Goal: Contribute content: Contribute content

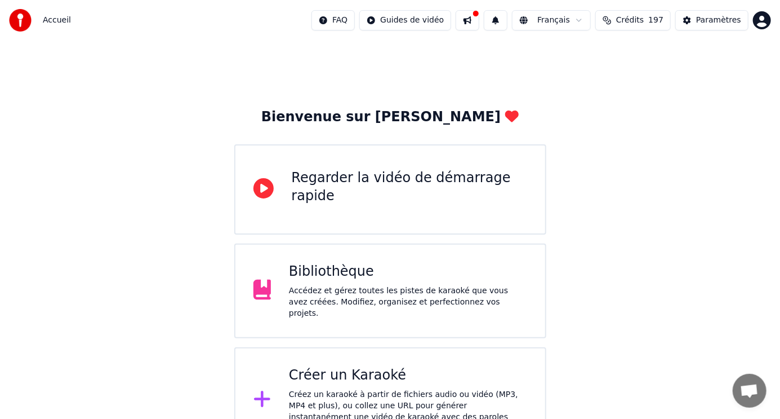
click at [347, 288] on div "Accédez et gérez toutes les pistes de karaoké que vous avez créées. Modifiez, o…" at bounding box center [408, 302] width 238 height 34
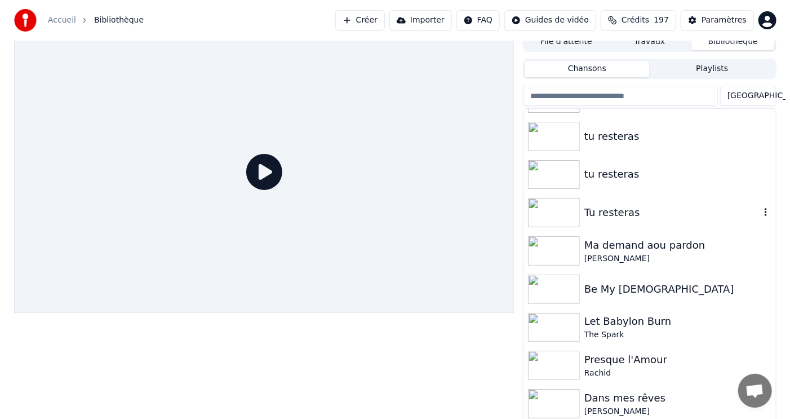
scroll to position [12, 0]
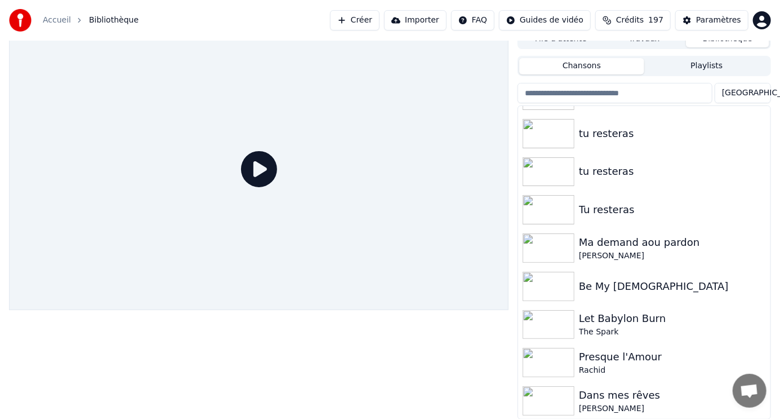
click at [374, 23] on button "Créer" at bounding box center [355, 20] width 50 height 20
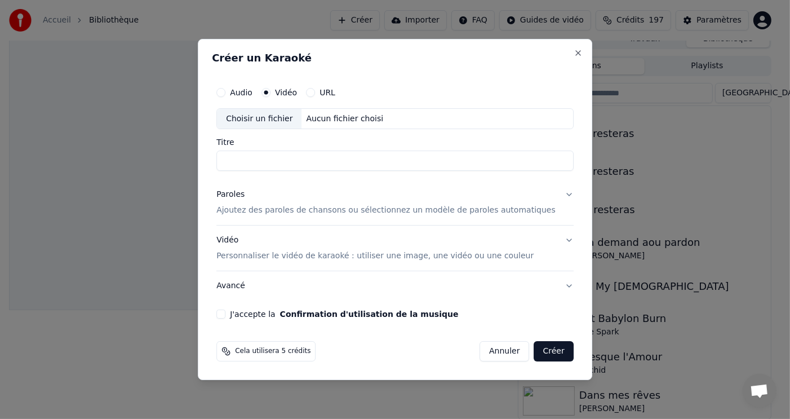
click at [301, 117] on div "Choisir un fichier" at bounding box center [259, 119] width 85 height 20
click at [296, 120] on div "Choisir un fichier" at bounding box center [259, 119] width 85 height 20
type input "**********"
click at [225, 316] on button "J'accepte la Confirmation d'utilisation de la musique" at bounding box center [220, 313] width 9 height 9
click at [313, 211] on p "Ajoutez des paroles de chansons ou sélectionnez un modèle de paroles automatiqu…" at bounding box center [385, 210] width 339 height 11
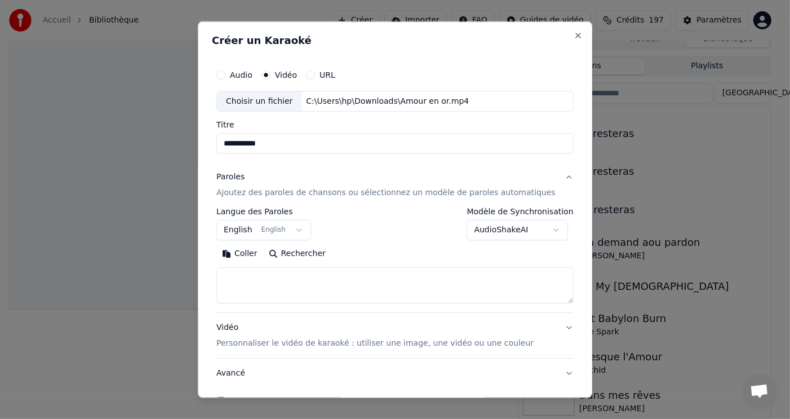
click at [259, 252] on button "Coller" at bounding box center [239, 254] width 47 height 18
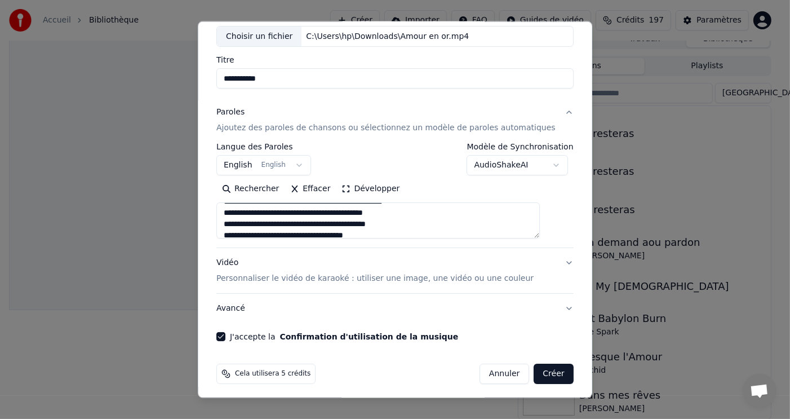
scroll to position [68, 0]
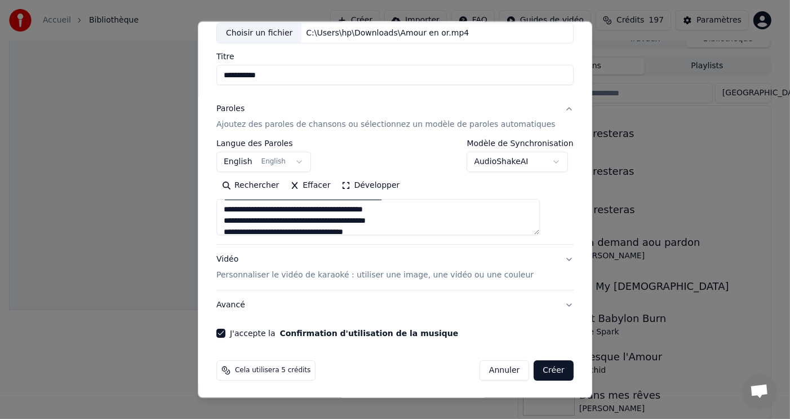
type textarea "**********"
click at [534, 369] on button "Créer" at bounding box center [553, 370] width 39 height 20
select select "**"
type textarea "**********"
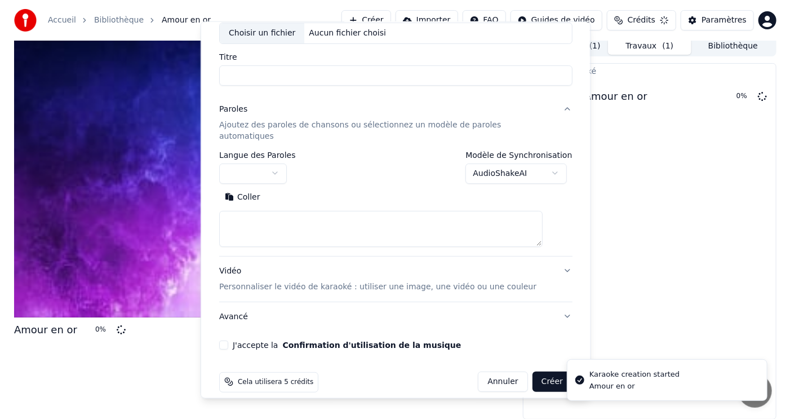
scroll to position [0, 0]
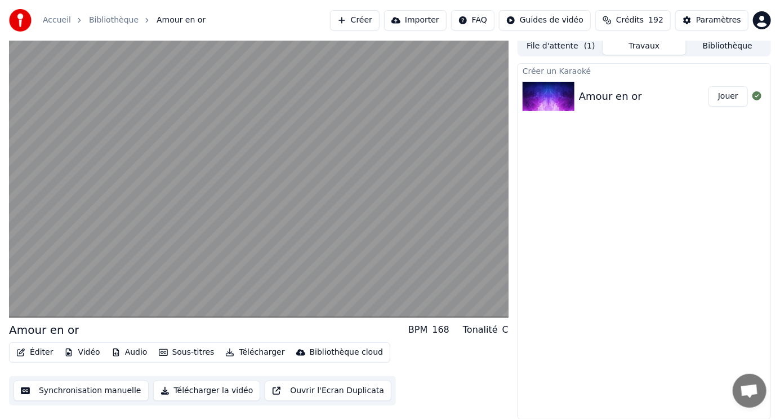
click at [83, 353] on button "Vidéo" at bounding box center [82, 352] width 45 height 16
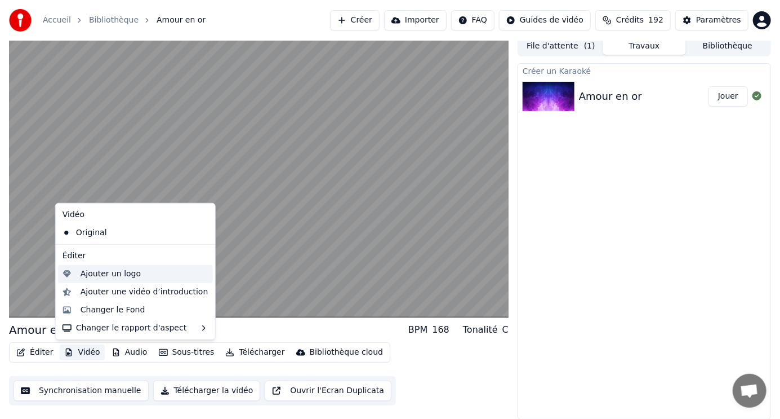
click at [117, 276] on div "Ajouter un logo" at bounding box center [111, 273] width 60 height 11
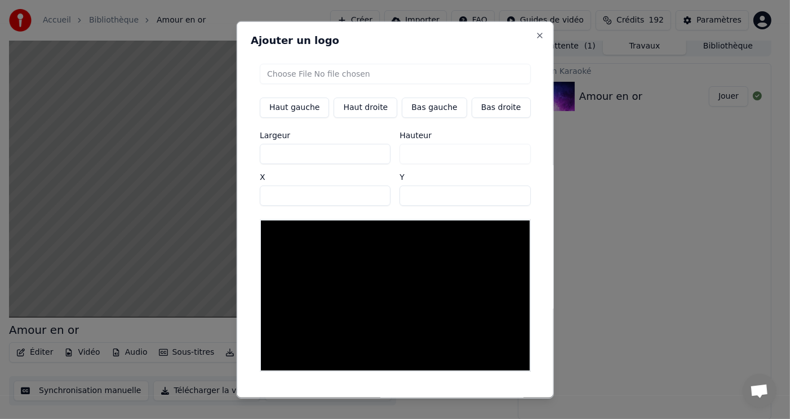
click at [354, 70] on input "file" at bounding box center [395, 73] width 271 height 20
type input "**********"
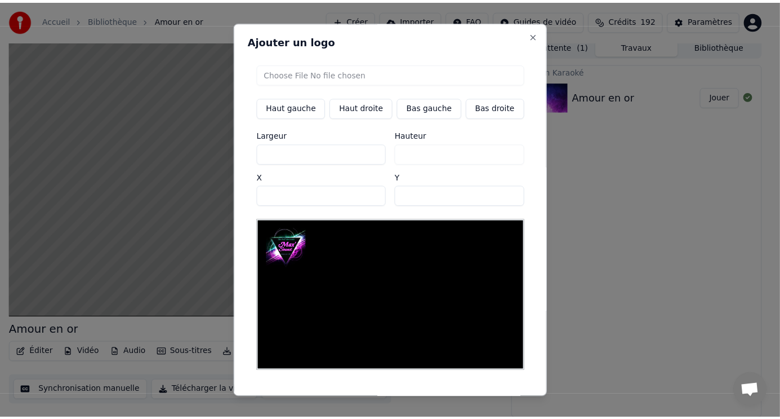
scroll to position [23, 0]
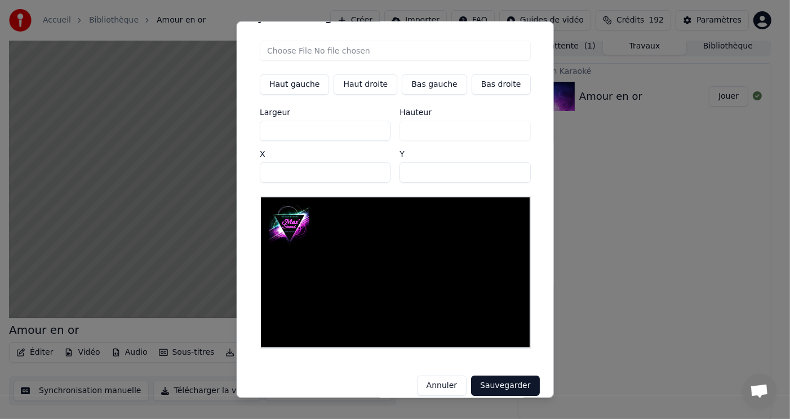
click at [496, 375] on button "Sauvegarder" at bounding box center [505, 385] width 68 height 20
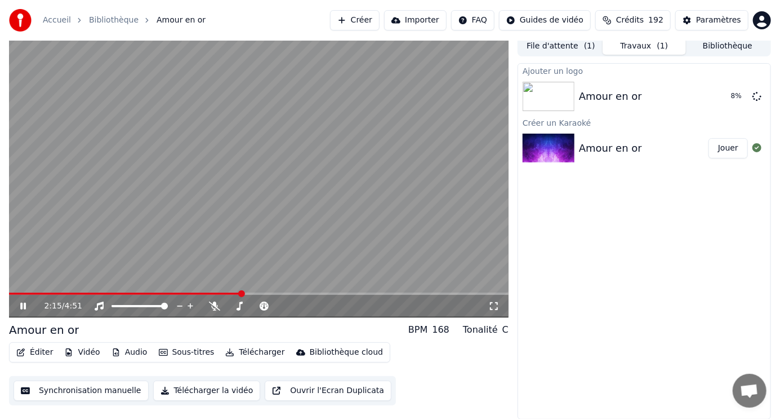
click at [121, 356] on button "Audio" at bounding box center [129, 352] width 45 height 16
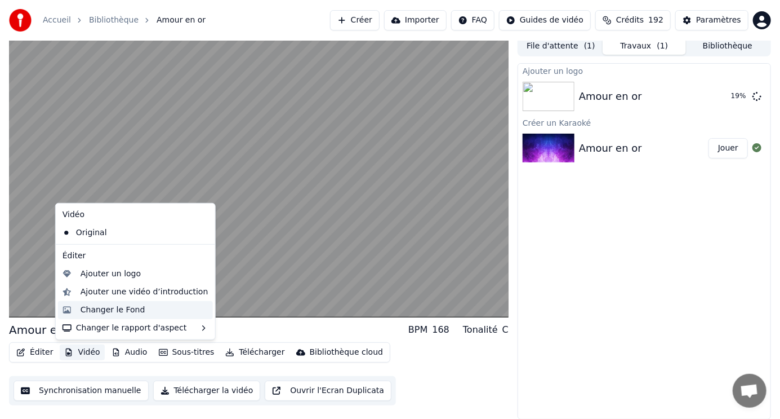
click at [136, 309] on div "Changer le Fond" at bounding box center [113, 309] width 65 height 11
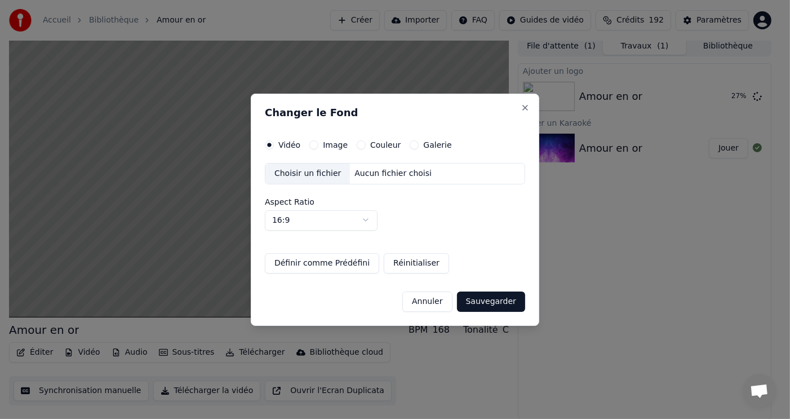
click at [328, 173] on div "Choisir un fichier" at bounding box center [307, 173] width 85 height 20
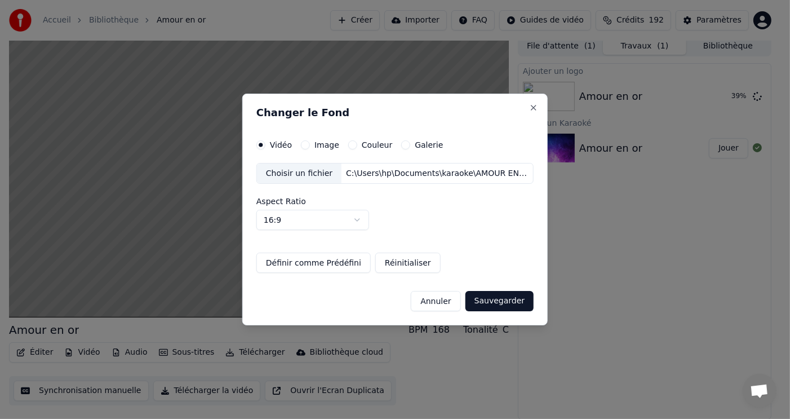
click at [412, 266] on button "Réinitialiser" at bounding box center [407, 262] width 65 height 20
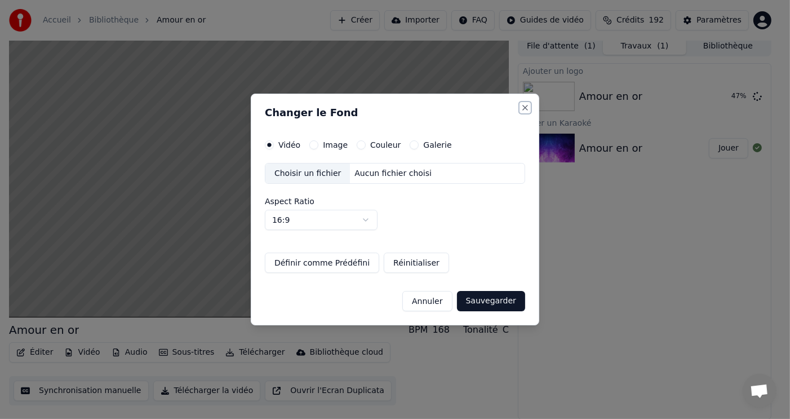
click at [528, 108] on button "Close" at bounding box center [525, 107] width 9 height 9
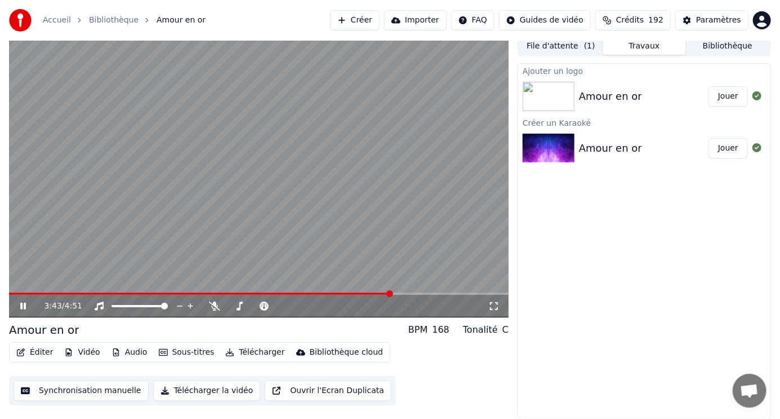
click at [24, 303] on icon at bounding box center [23, 306] width 6 height 7
click at [603, 94] on div "Amour en or" at bounding box center [610, 96] width 63 height 16
click at [727, 99] on button "Jouer" at bounding box center [728, 96] width 39 height 20
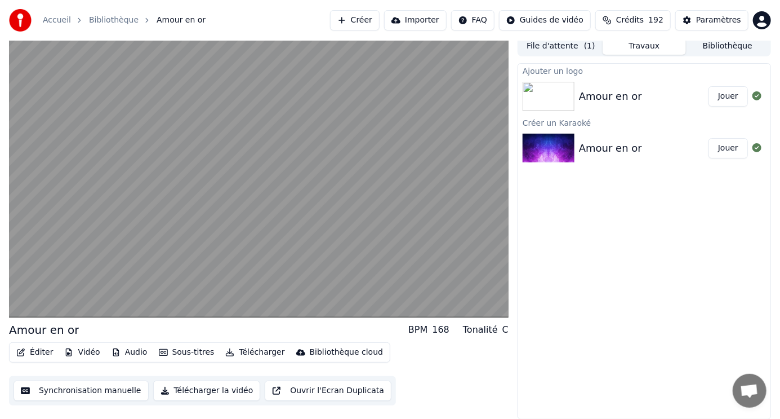
click at [43, 351] on button "Éditer" at bounding box center [35, 352] width 46 height 16
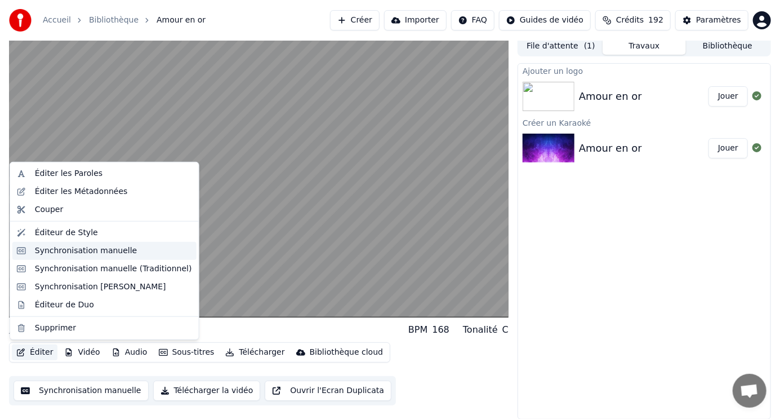
click at [100, 252] on div "Synchronisation manuelle" at bounding box center [86, 250] width 103 height 11
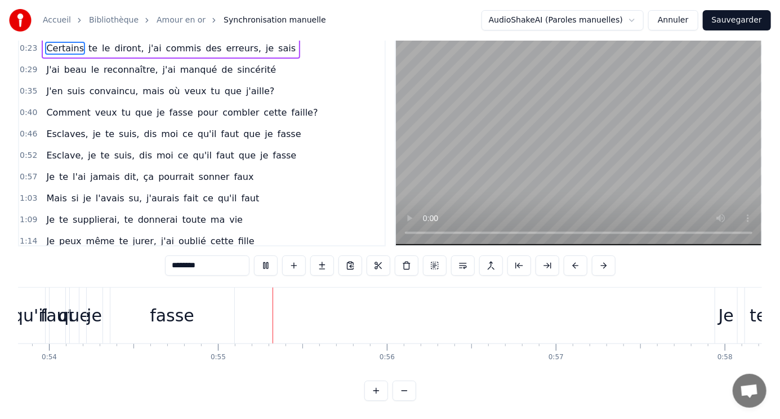
scroll to position [0, 9194]
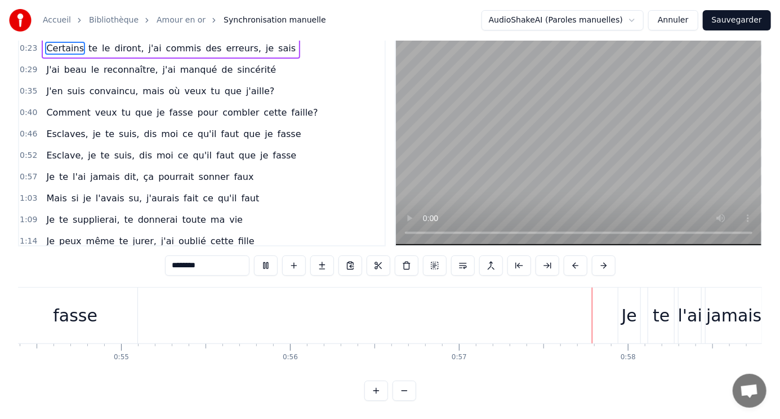
click at [757, 20] on button "Sauvegarder" at bounding box center [737, 20] width 68 height 20
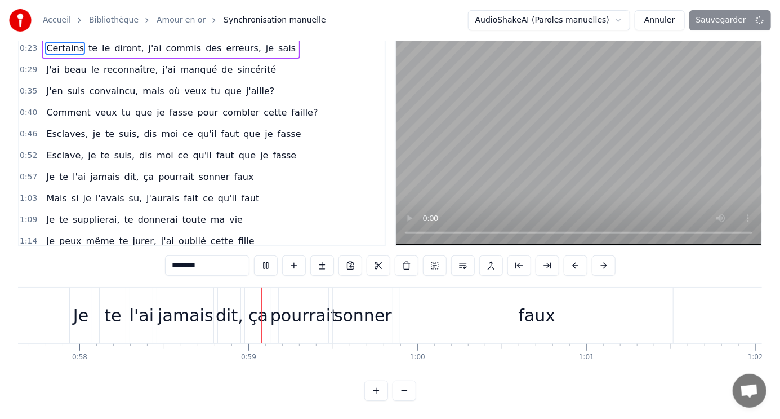
scroll to position [0, 9837]
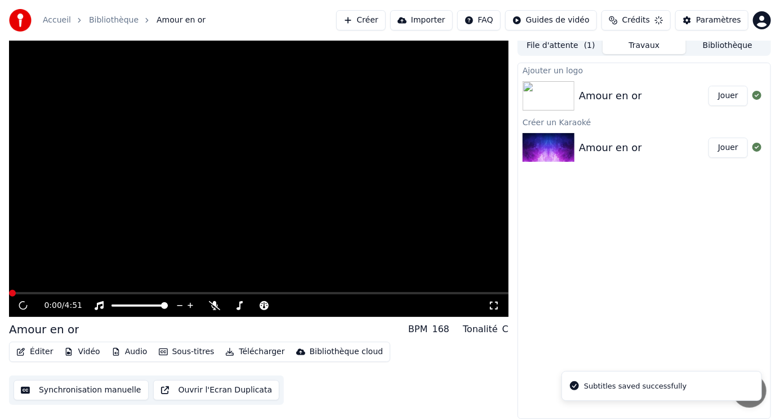
scroll to position [5, 0]
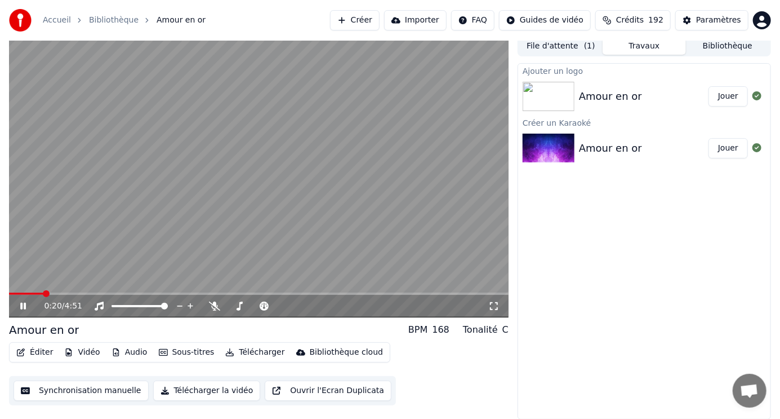
click at [43, 292] on span at bounding box center [259, 293] width 500 height 2
click at [212, 305] on icon at bounding box center [214, 305] width 11 height 9
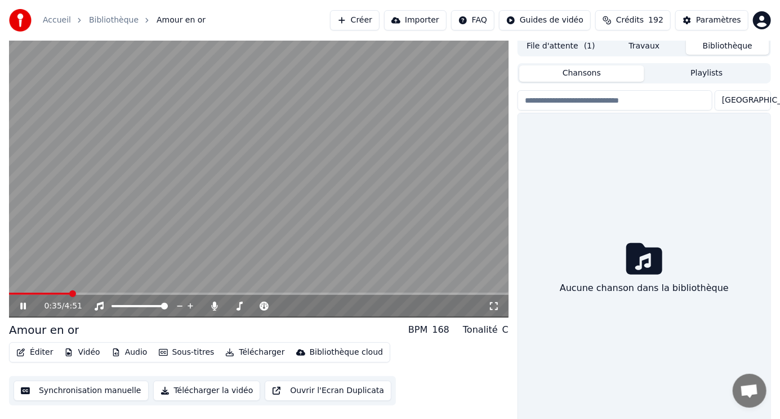
click at [728, 46] on button "Bibliothèque" at bounding box center [727, 46] width 83 height 16
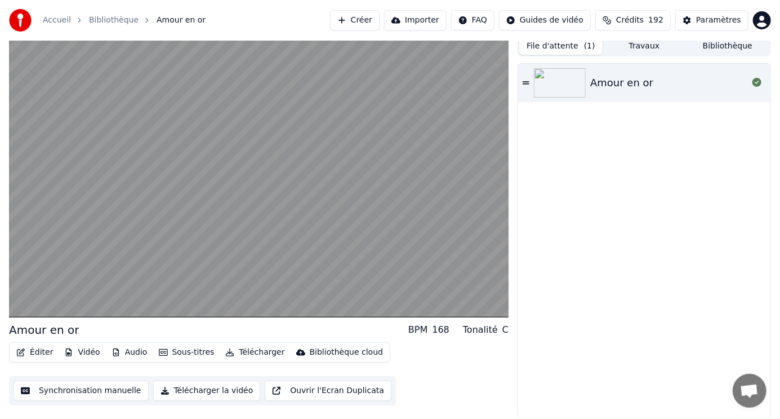
click at [551, 43] on button "File d'attente ( 1 )" at bounding box center [561, 46] width 83 height 16
click at [653, 47] on button "Travaux" at bounding box center [644, 46] width 83 height 16
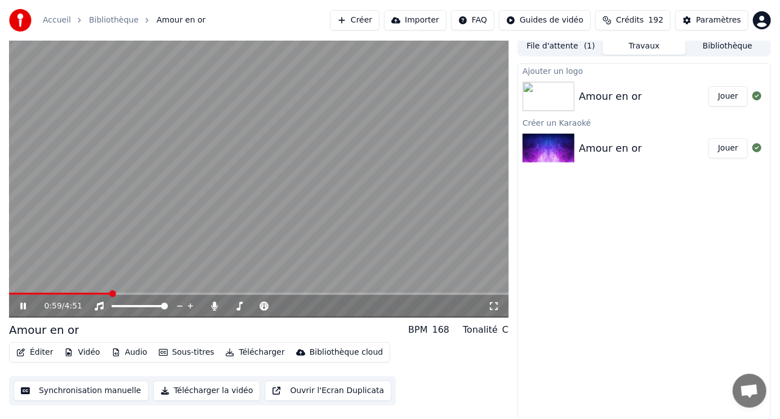
click at [96, 291] on video at bounding box center [259, 176] width 500 height 281
click at [97, 292] on span at bounding box center [60, 293] width 102 height 2
click at [20, 304] on icon at bounding box center [31, 305] width 26 height 9
click at [38, 349] on button "Éditer" at bounding box center [35, 352] width 46 height 16
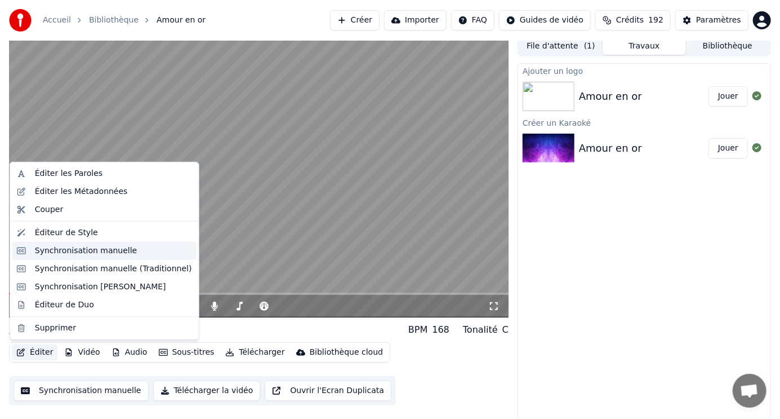
click at [62, 251] on div "Synchronisation manuelle" at bounding box center [86, 250] width 103 height 11
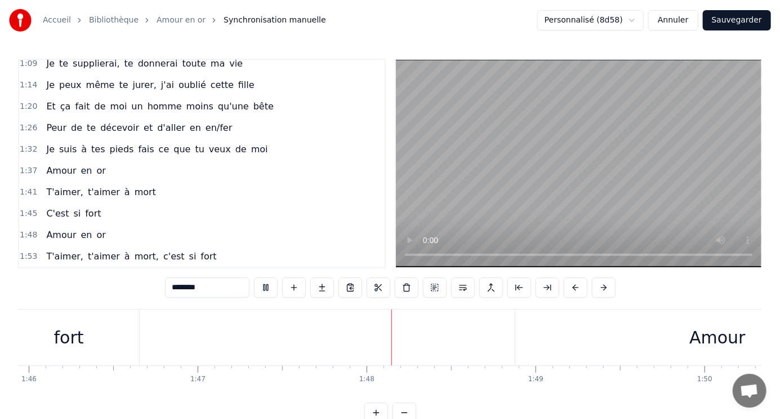
scroll to position [178, 0]
click at [205, 121] on span "en/fer" at bounding box center [219, 127] width 29 height 13
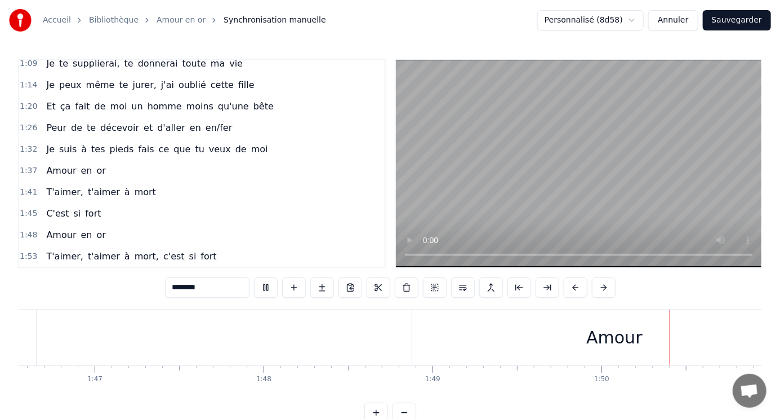
type input "******"
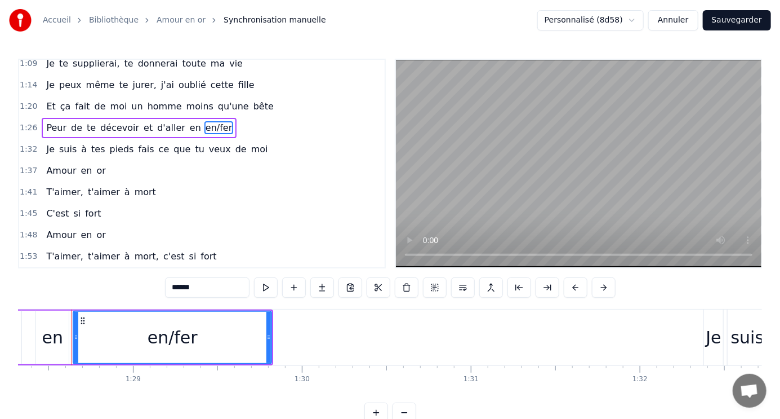
scroll to position [0, 0]
click at [176, 339] on div "en/fer" at bounding box center [175, 337] width 50 height 25
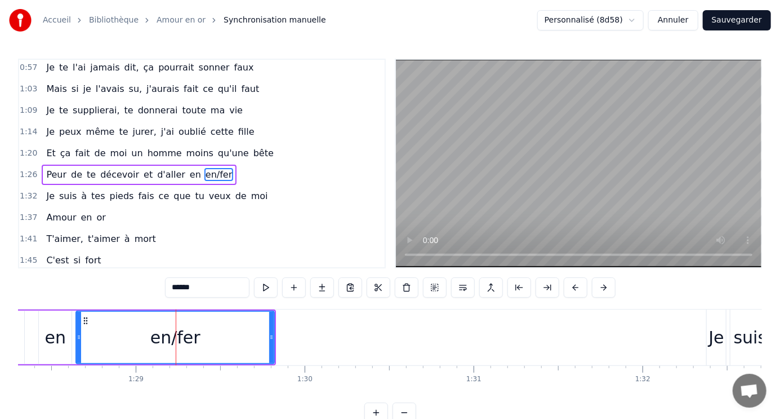
click at [205, 168] on span "en/fer" at bounding box center [219, 174] width 29 height 13
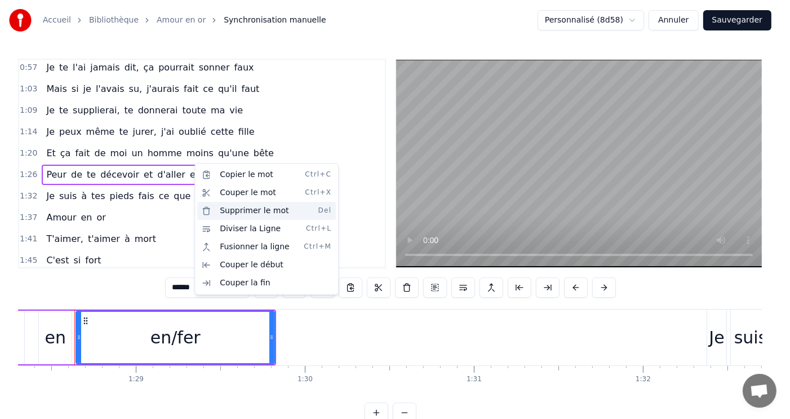
click at [234, 210] on div "Supprimer le mot Del" at bounding box center [266, 211] width 139 height 18
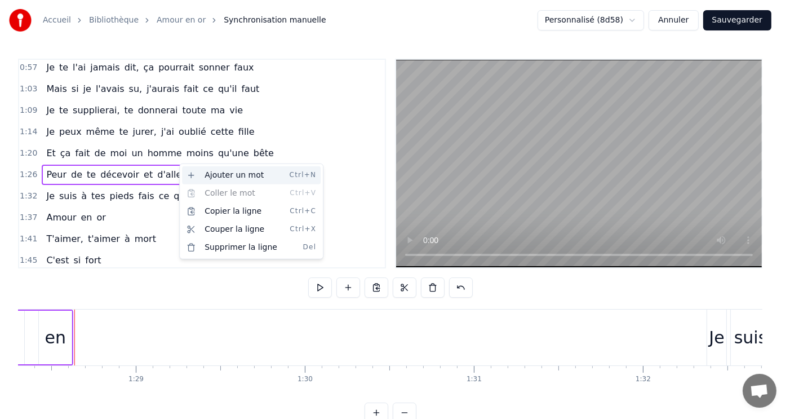
click at [216, 174] on div "Ajouter un mot Ctrl+N" at bounding box center [251, 175] width 139 height 18
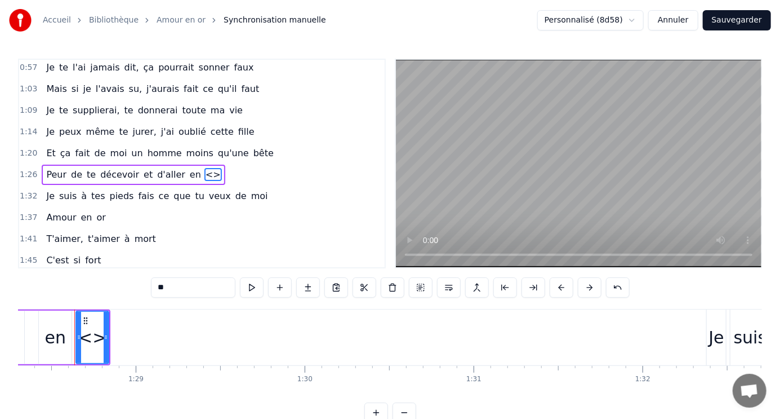
click at [177, 286] on input "**" at bounding box center [193, 287] width 85 height 20
type input "*"
type input "*****"
click at [307, 232] on div "1:41 T'aimer, t'aimer à mort" at bounding box center [202, 238] width 366 height 21
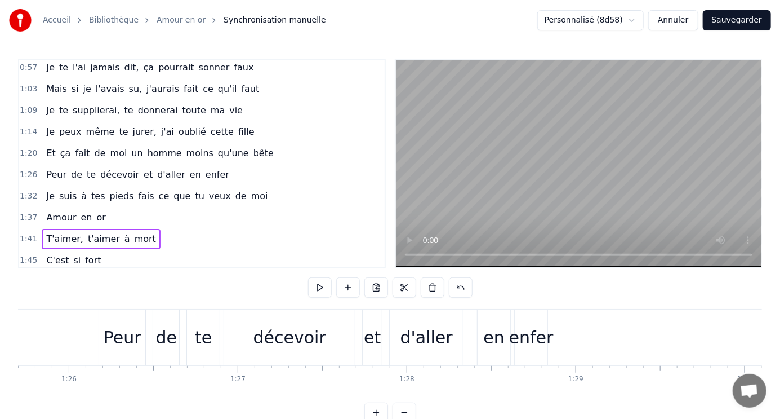
scroll to position [0, 14515]
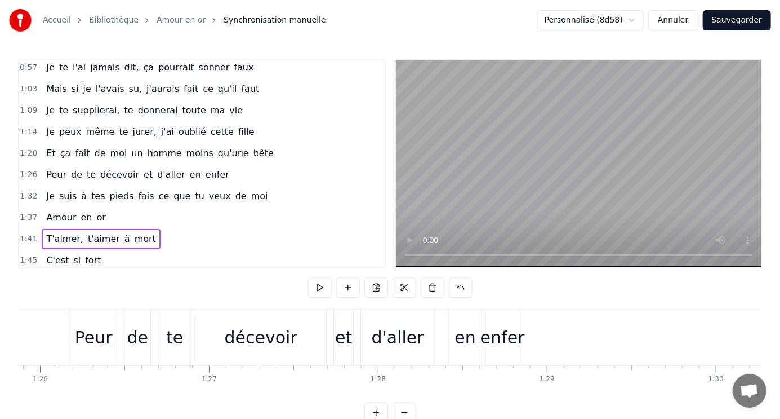
click at [497, 320] on div "enfer" at bounding box center [502, 337] width 33 height 56
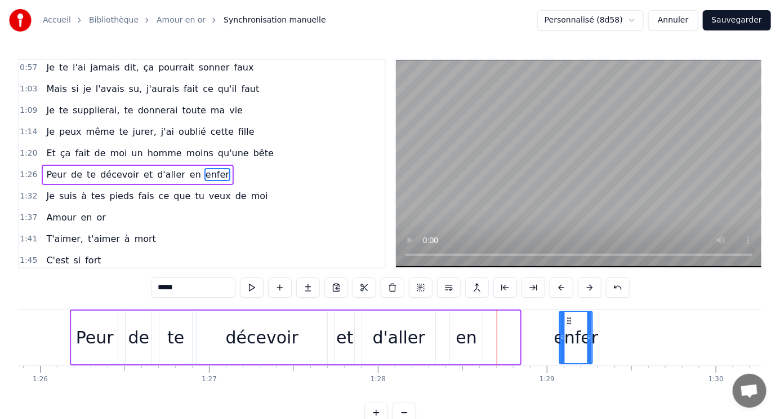
drag, startPoint x: 495, startPoint y: 319, endPoint x: 567, endPoint y: 330, distance: 73.5
click at [567, 330] on div "enfer" at bounding box center [577, 337] width 32 height 51
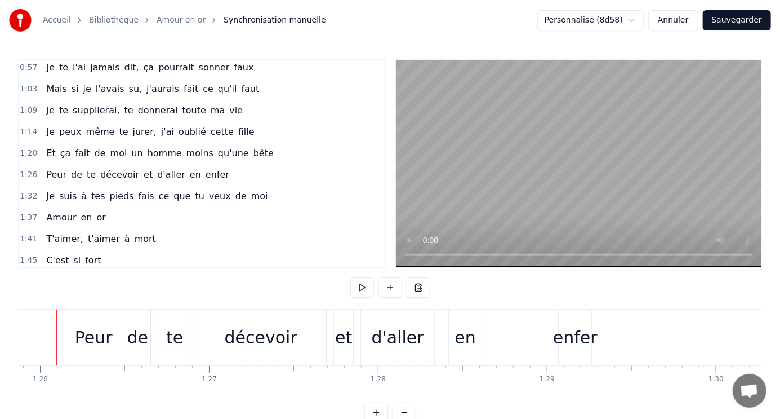
scroll to position [0, 14497]
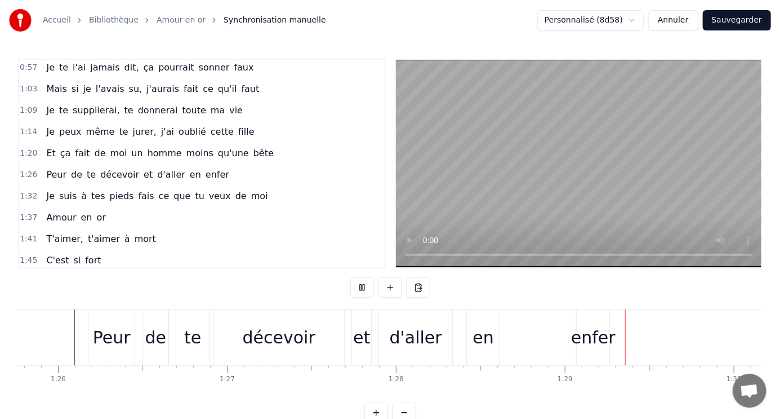
click at [395, 235] on div at bounding box center [579, 164] width 368 height 210
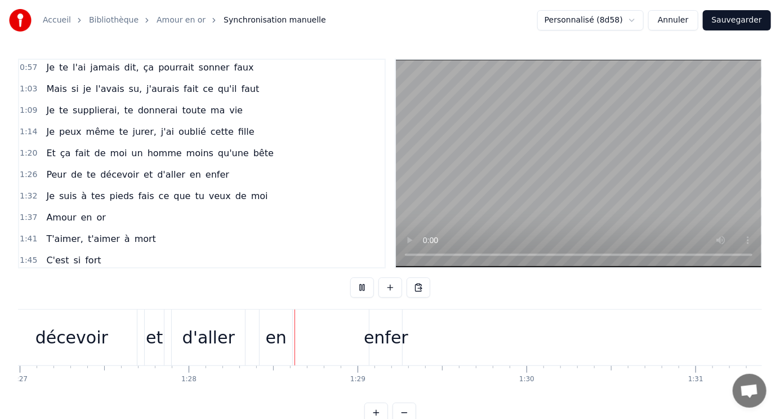
scroll to position [0, 14800]
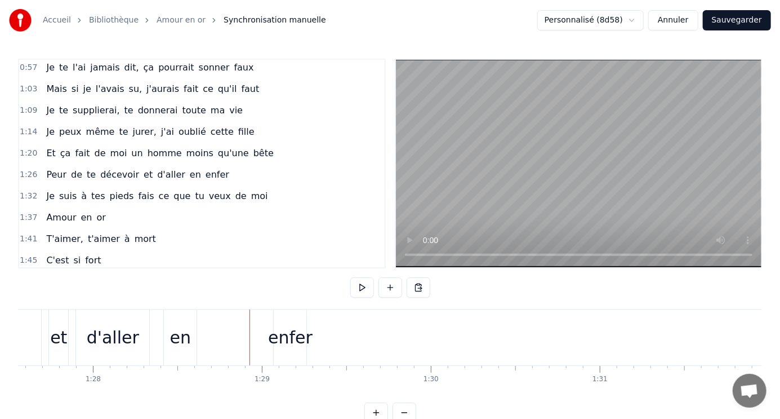
click at [288, 335] on div "enfer" at bounding box center [290, 337] width 45 height 25
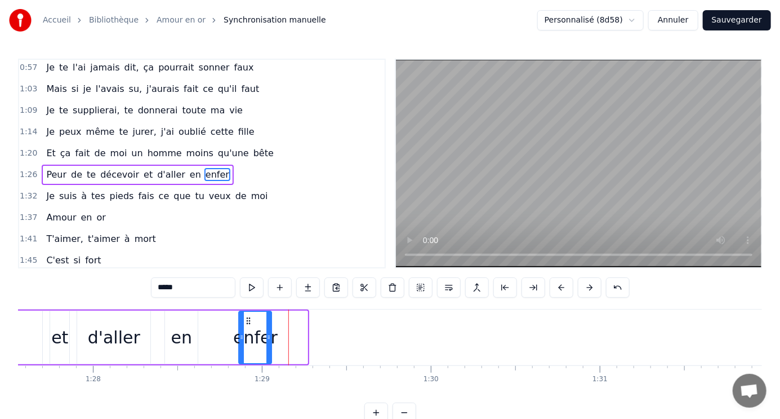
drag, startPoint x: 285, startPoint y: 319, endPoint x: 247, endPoint y: 318, distance: 37.2
click at [248, 318] on icon at bounding box center [248, 320] width 9 height 9
click at [42, 318] on div "Peur de te décevoir et d'aller en enfer" at bounding box center [29, 337] width 489 height 56
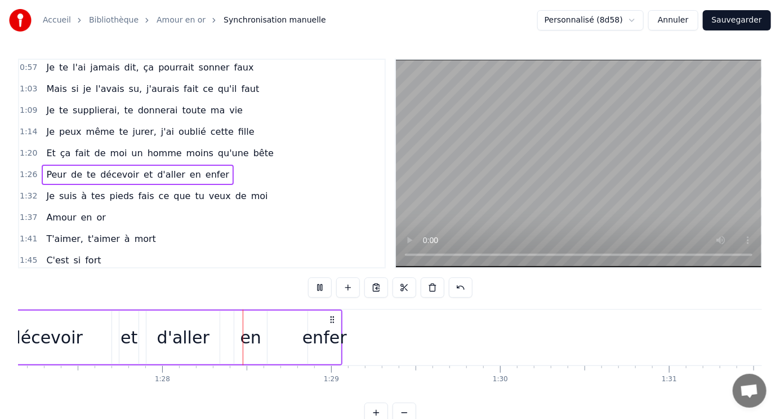
scroll to position [0, 14767]
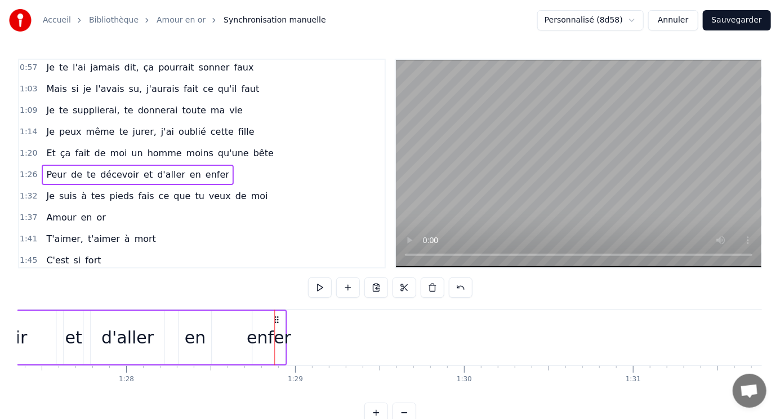
drag, startPoint x: 296, startPoint y: 318, endPoint x: 277, endPoint y: 316, distance: 19.9
click at [277, 316] on icon at bounding box center [276, 319] width 9 height 9
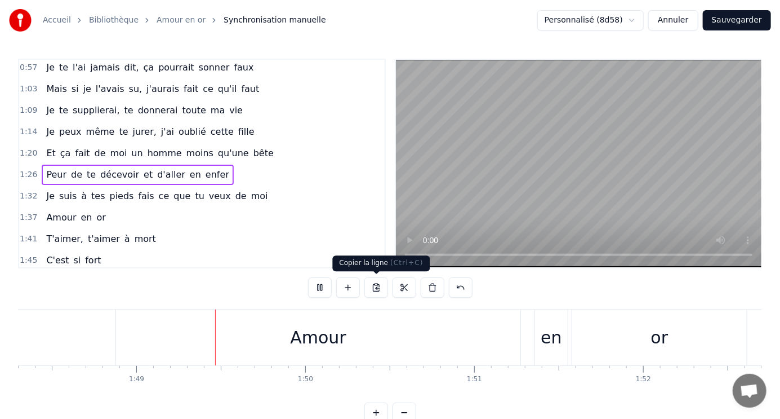
scroll to position [0, 18324]
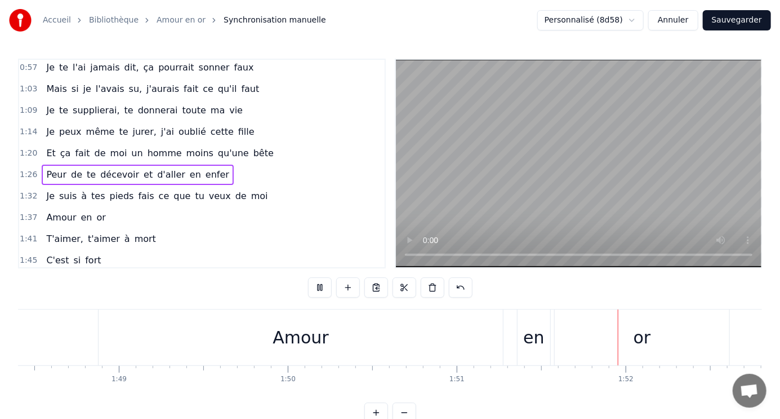
click at [746, 20] on button "Sauvegarder" at bounding box center [737, 20] width 68 height 20
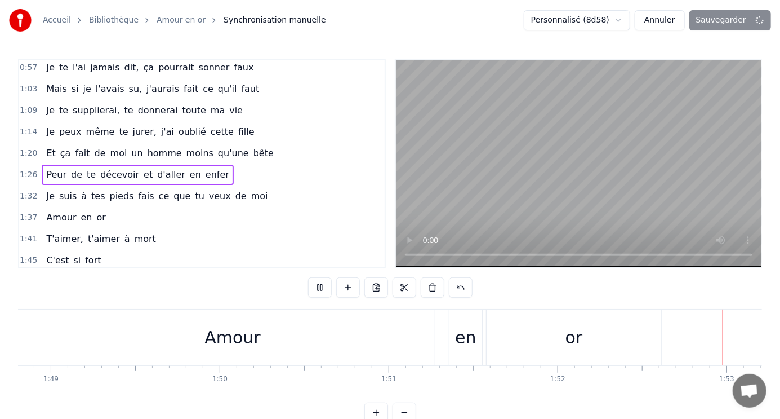
scroll to position [0, 18626]
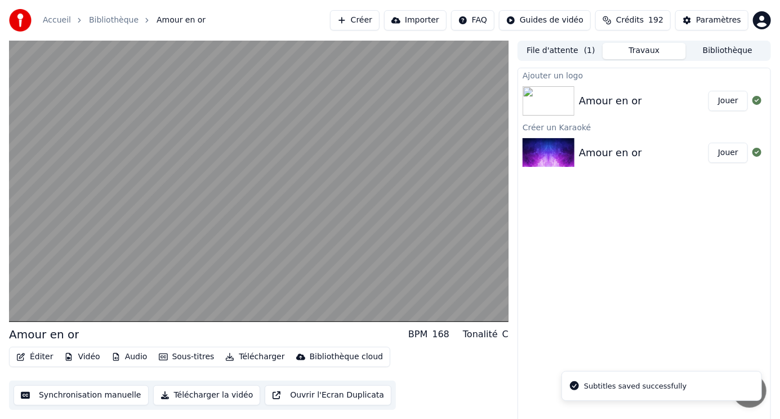
click at [734, 99] on button "Jouer" at bounding box center [728, 101] width 39 height 20
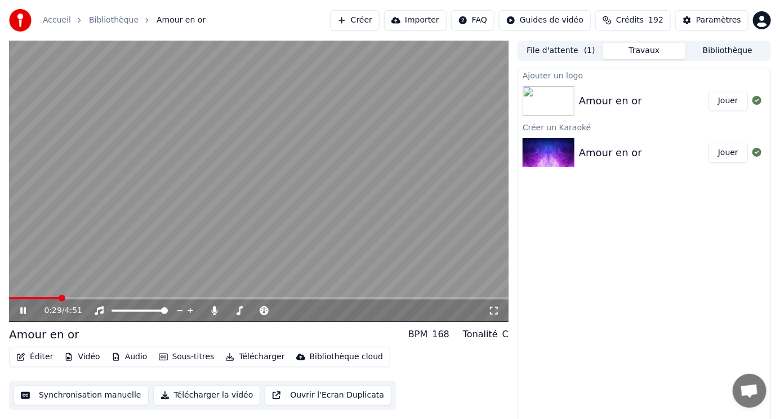
click at [23, 309] on icon at bounding box center [31, 310] width 26 height 9
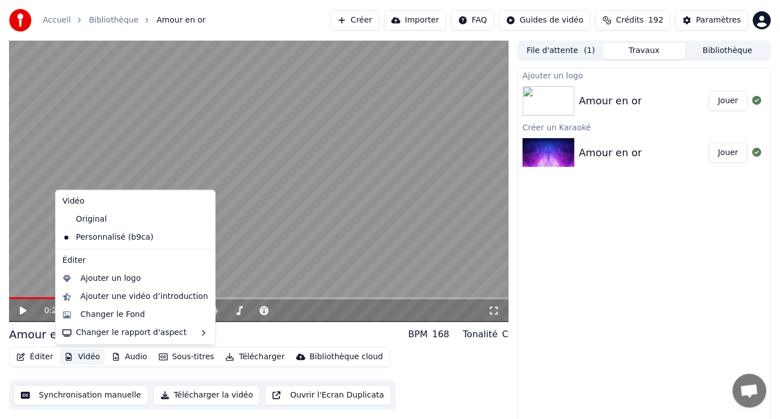
click at [83, 359] on button "Vidéo" at bounding box center [82, 357] width 45 height 16
click at [129, 298] on div "Ajouter une vidéo d’introduction" at bounding box center [145, 296] width 128 height 11
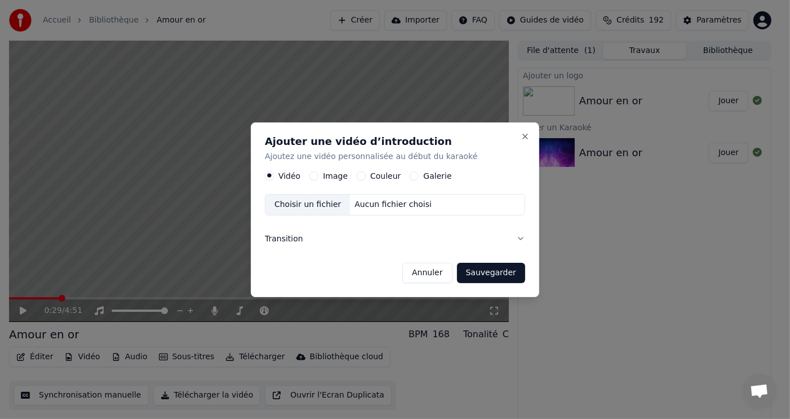
click at [326, 202] on div "Choisir un fichier" at bounding box center [307, 204] width 85 height 20
click at [317, 207] on div "Choisir un fichier" at bounding box center [307, 204] width 85 height 20
click at [527, 132] on button "Close" at bounding box center [525, 136] width 9 height 9
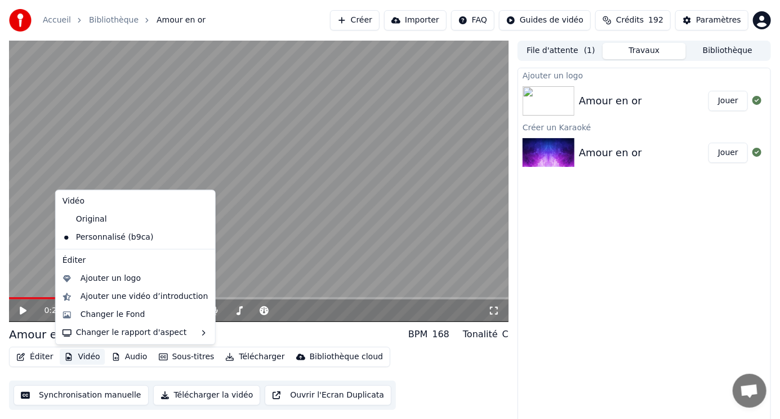
click at [90, 353] on button "Vidéo" at bounding box center [82, 357] width 45 height 16
click at [96, 216] on div "Original" at bounding box center [127, 219] width 138 height 18
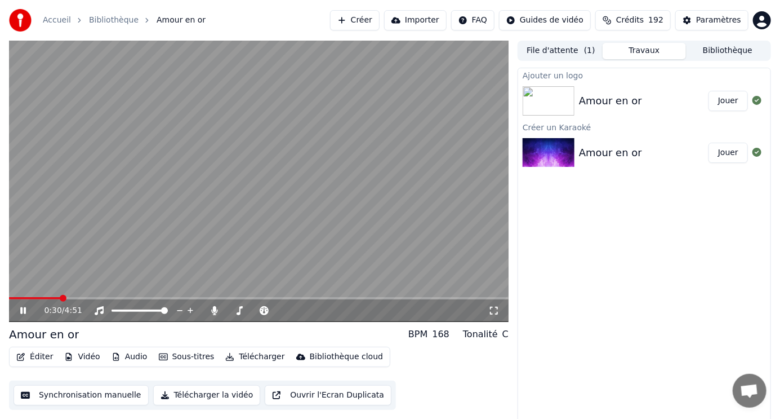
click at [81, 357] on button "Vidéo" at bounding box center [82, 357] width 45 height 16
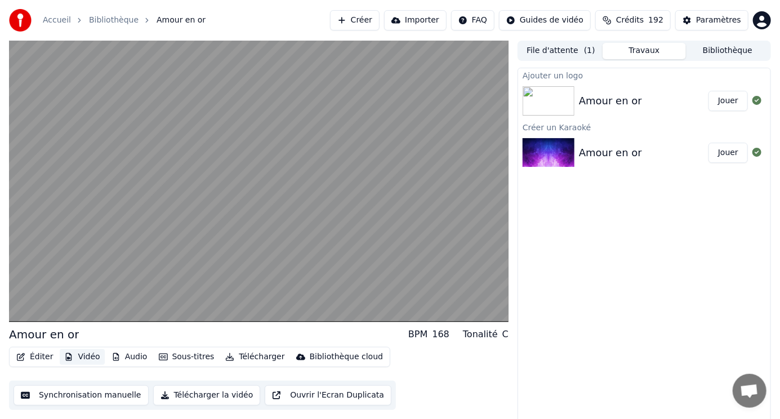
click at [90, 356] on button "Vidéo" at bounding box center [82, 357] width 45 height 16
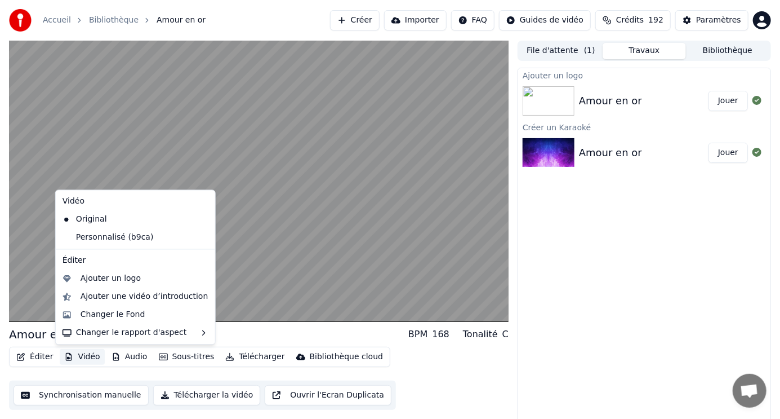
click at [90, 356] on button "Vidéo" at bounding box center [82, 357] width 45 height 16
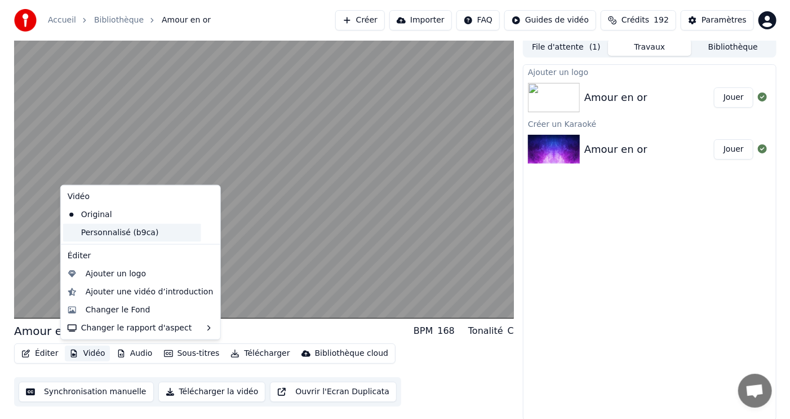
scroll to position [5, 0]
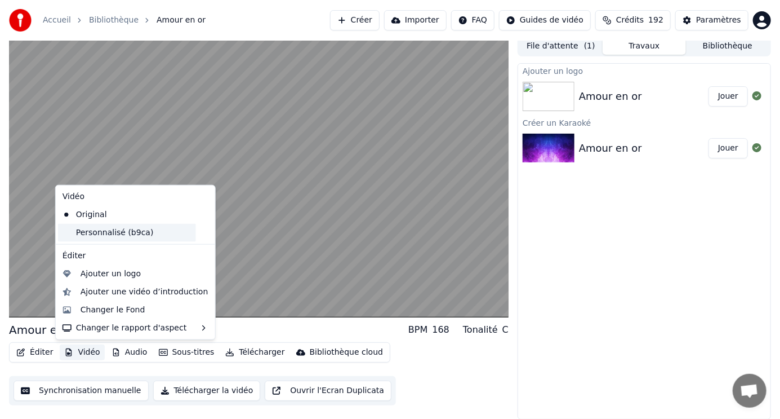
click at [94, 234] on div "Personnalisé (b9ca)" at bounding box center [127, 233] width 138 height 18
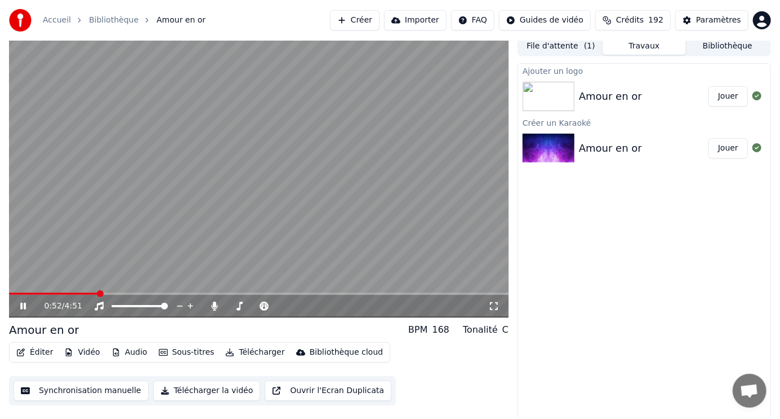
click at [548, 19] on html "Accueil Bibliothèque Amour en or Créer Importer FAQ Guides de vidéo Crédits 192…" at bounding box center [390, 204] width 780 height 419
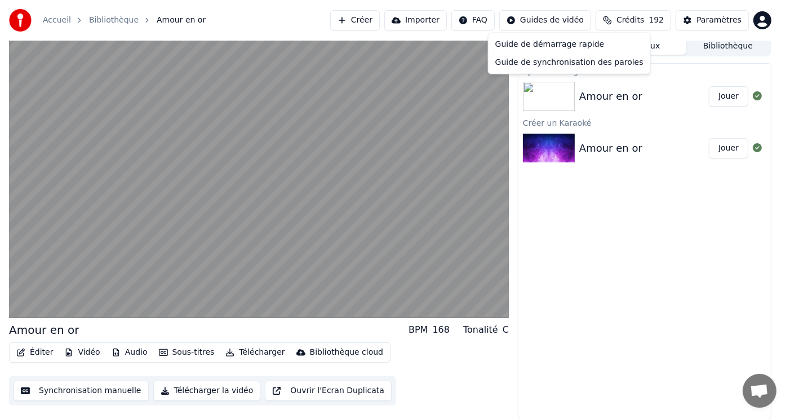
click at [547, 297] on html "Accueil Bibliothèque Amour en or Créer Importer FAQ Guides de vidéo Crédits 192…" at bounding box center [395, 204] width 790 height 419
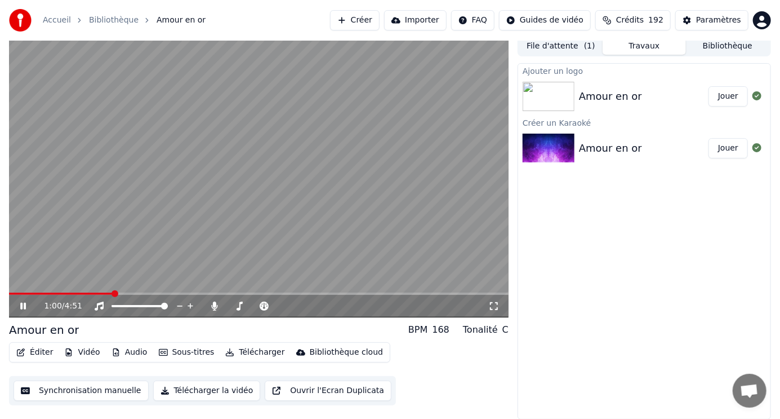
click at [380, 21] on button "Créer" at bounding box center [355, 20] width 50 height 20
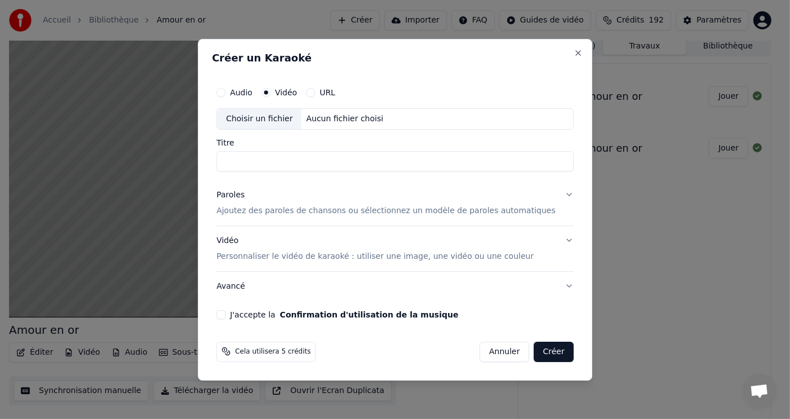
click at [341, 156] on input "Titre" at bounding box center [394, 161] width 357 height 20
click at [301, 119] on div "Choisir un fichier" at bounding box center [259, 119] width 85 height 20
click at [574, 54] on button "Close" at bounding box center [578, 52] width 9 height 9
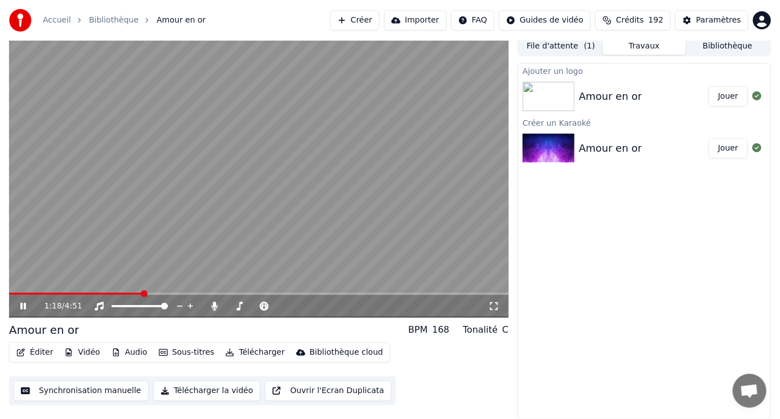
click at [21, 305] on icon at bounding box center [23, 306] width 6 height 7
click at [380, 21] on button "Créer" at bounding box center [355, 20] width 50 height 20
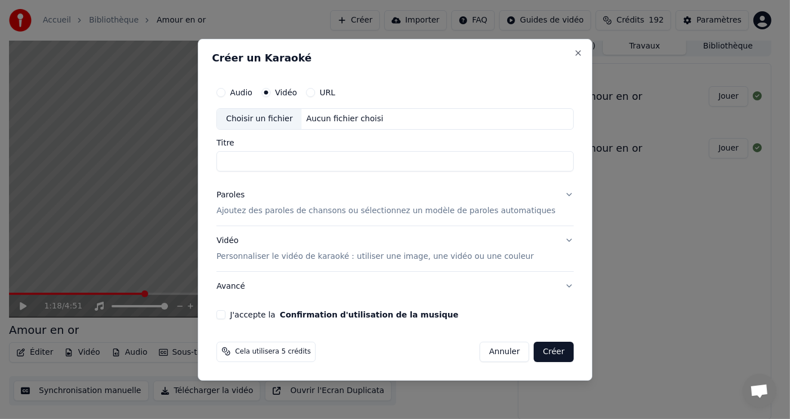
click at [304, 159] on input "Titre" at bounding box center [394, 161] width 357 height 20
click at [301, 122] on div "Choisir un fichier" at bounding box center [259, 119] width 85 height 20
type input "**********"
click at [305, 201] on div "Paroles Ajoutez des paroles de chansons ou sélectionnez un modèle de paroles au…" at bounding box center [385, 202] width 339 height 27
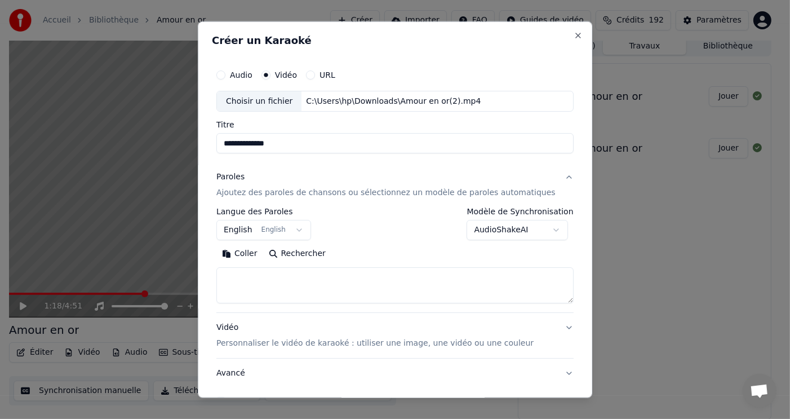
click at [256, 251] on button "Coller" at bounding box center [239, 254] width 47 height 18
click at [419, 279] on textarea "**********" at bounding box center [377, 285] width 323 height 36
type textarea "*"
click at [258, 251] on button "Coller" at bounding box center [239, 254] width 47 height 18
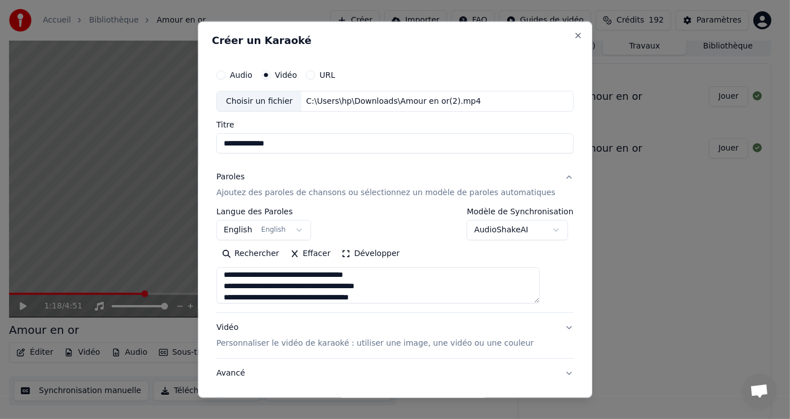
scroll to position [101, 0]
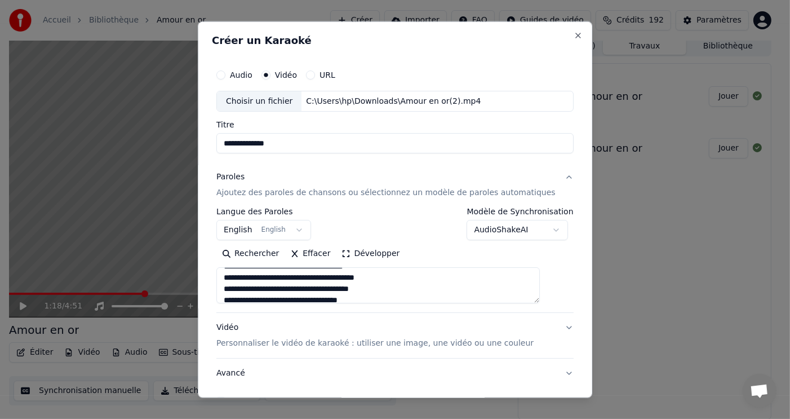
click at [361, 301] on textarea at bounding box center [377, 285] width 323 height 36
click at [359, 298] on textarea at bounding box center [377, 285] width 323 height 36
click at [398, 276] on textarea at bounding box center [377, 285] width 323 height 36
click at [432, 288] on textarea at bounding box center [377, 285] width 323 height 36
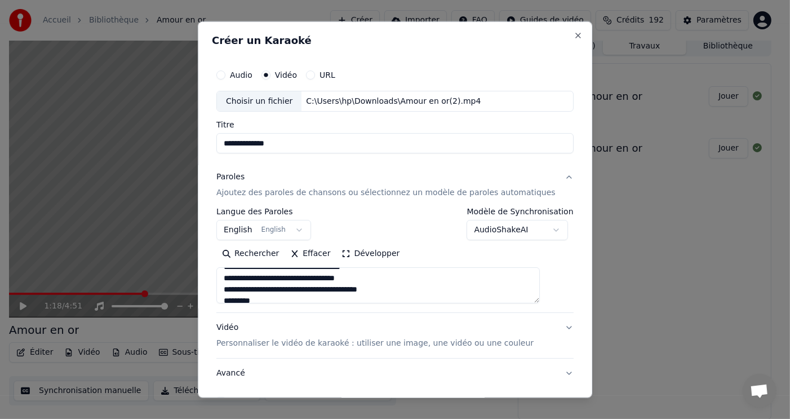
scroll to position [282, 0]
type textarea "**********"
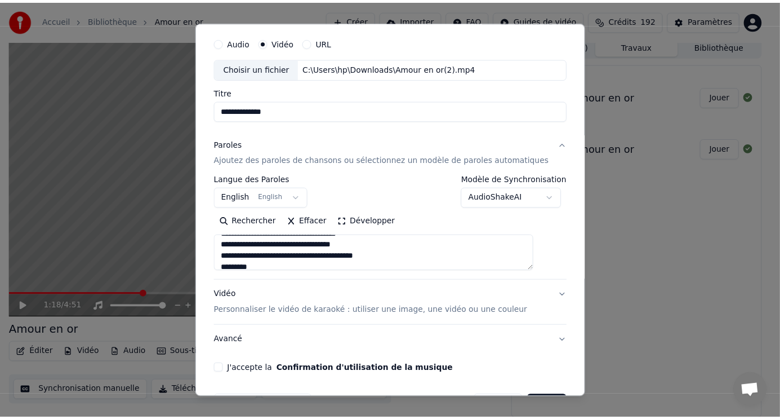
scroll to position [68, 0]
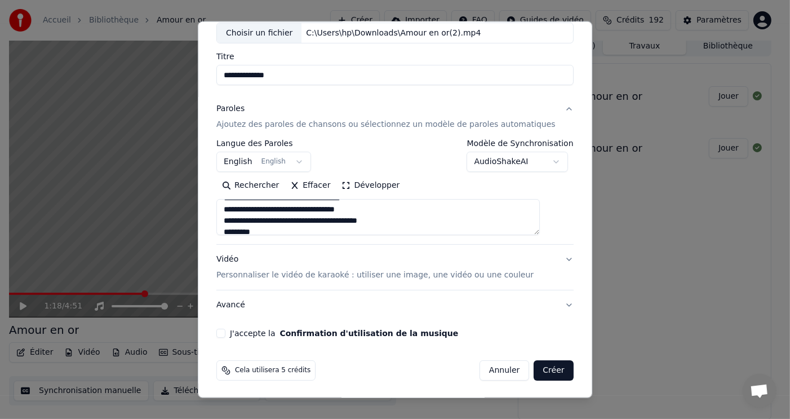
click at [225, 332] on button "J'accepte la Confirmation d'utilisation de la musique" at bounding box center [220, 332] width 9 height 9
click at [534, 370] on button "Créer" at bounding box center [553, 370] width 39 height 20
select select "**"
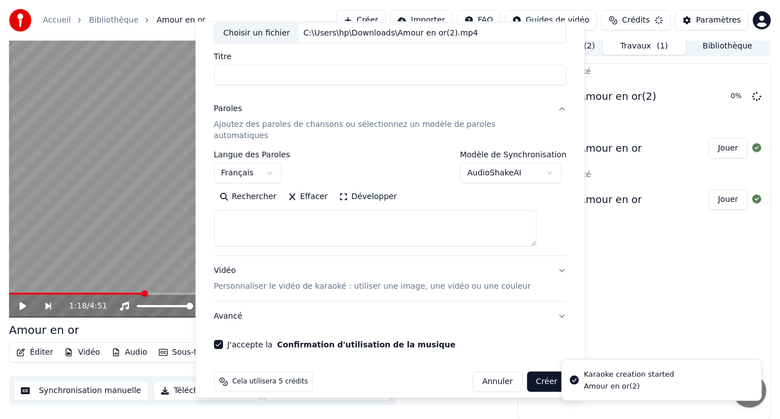
select select
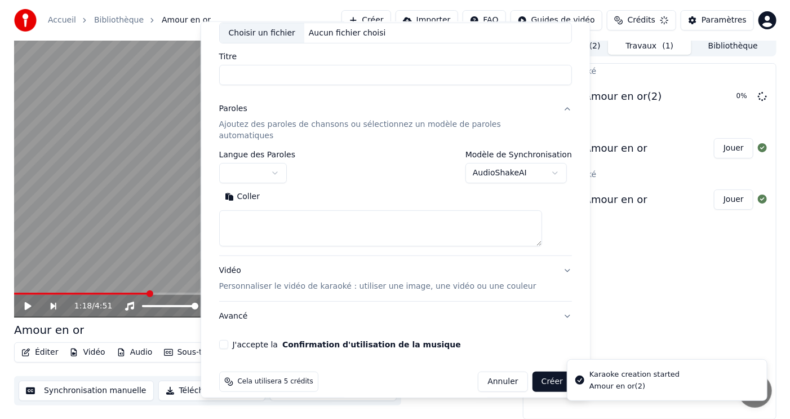
scroll to position [0, 0]
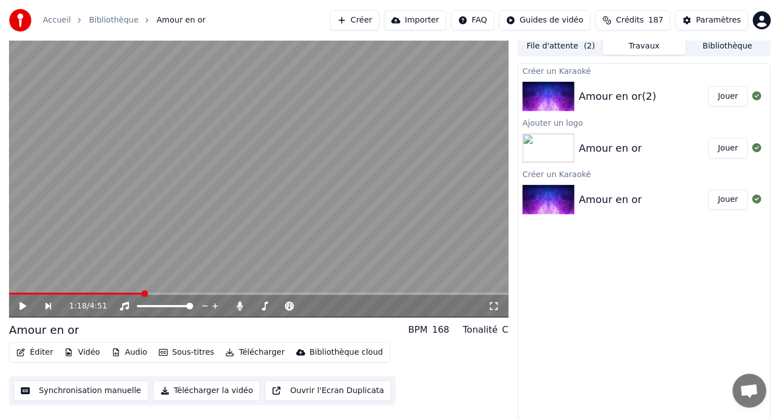
click at [376, 20] on button "Créer" at bounding box center [355, 20] width 50 height 20
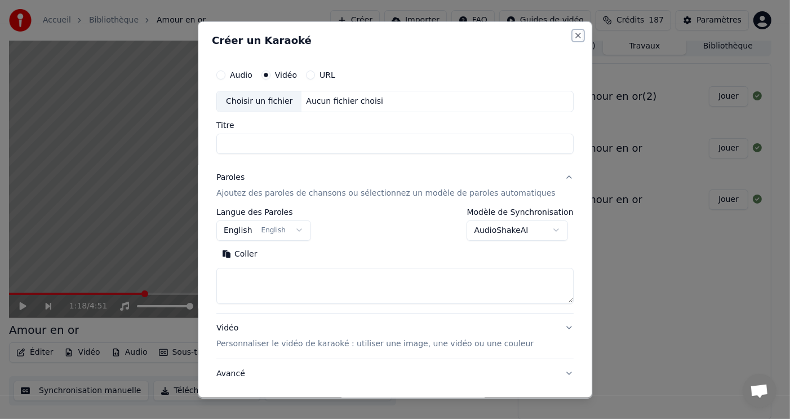
click at [574, 30] on button "Close" at bounding box center [578, 34] width 9 height 9
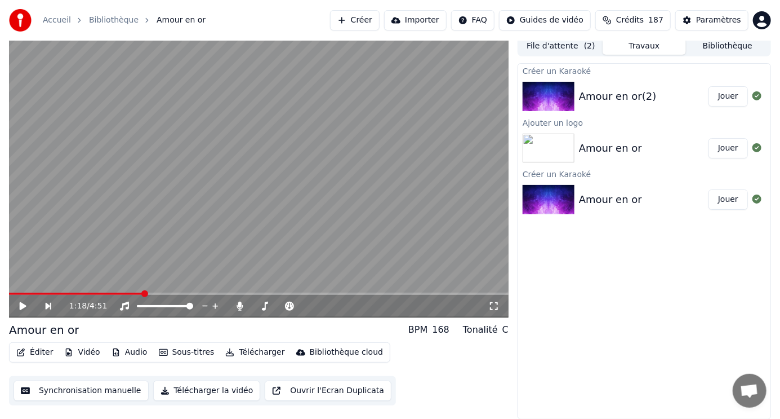
click at [380, 19] on button "Créer" at bounding box center [355, 20] width 50 height 20
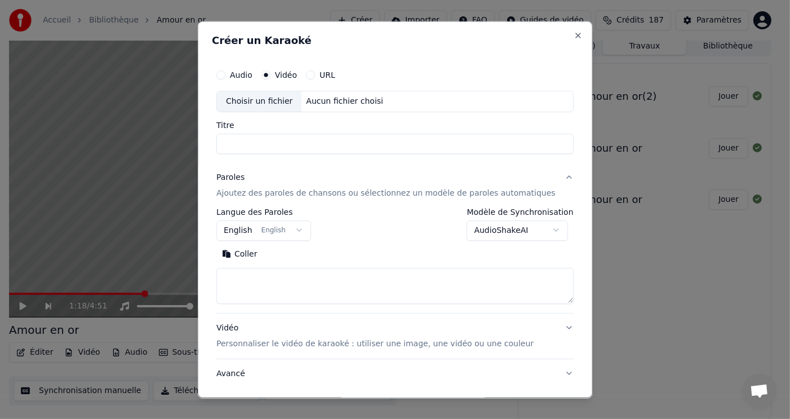
click at [296, 99] on div "Choisir un fichier" at bounding box center [259, 101] width 85 height 20
type input "**********"
click at [261, 255] on button "Coller" at bounding box center [239, 254] width 47 height 18
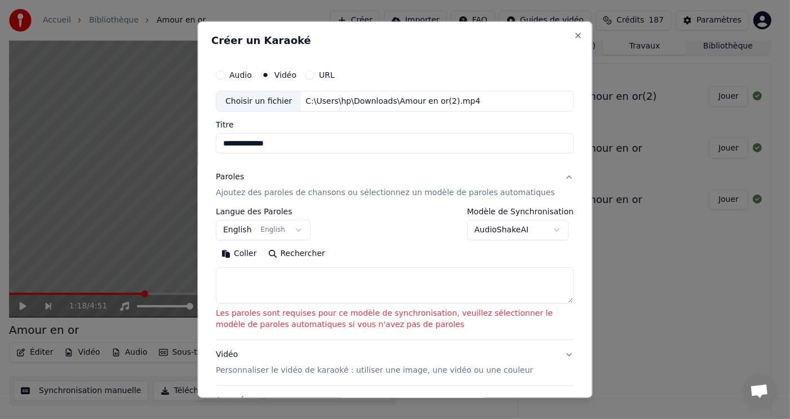
click at [250, 252] on button "Coller" at bounding box center [239, 254] width 47 height 18
click at [236, 253] on button "Coller" at bounding box center [239, 254] width 47 height 18
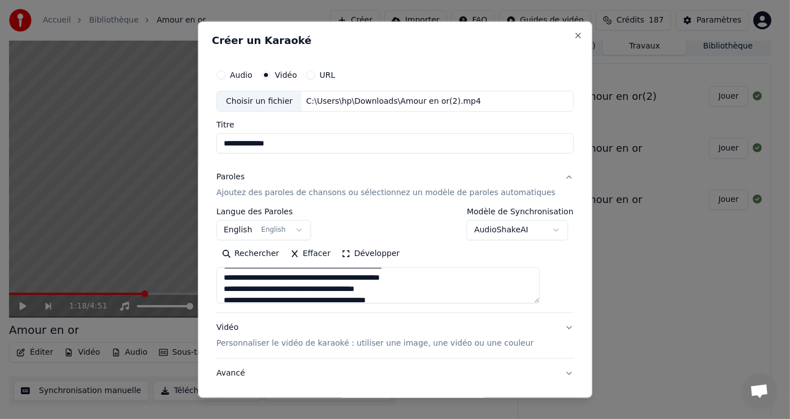
scroll to position [84, 0]
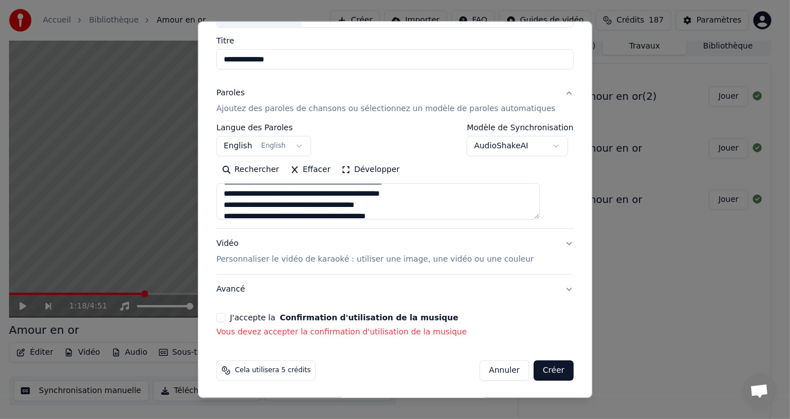
click at [225, 314] on button "J'accepte la Confirmation d'utilisation de la musique" at bounding box center [220, 317] width 9 height 9
type textarea "**********"
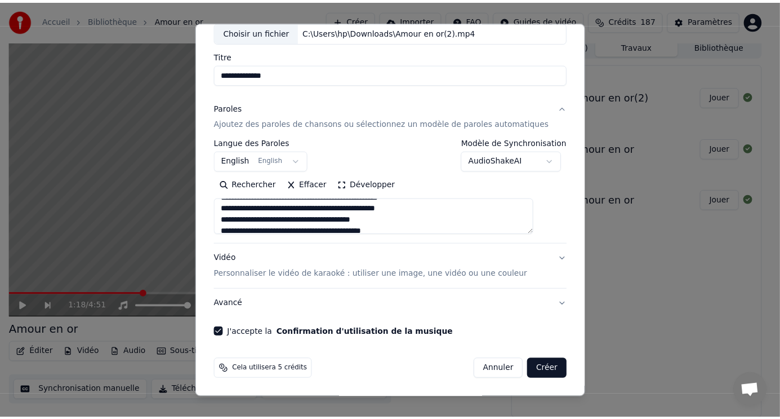
scroll to position [68, 0]
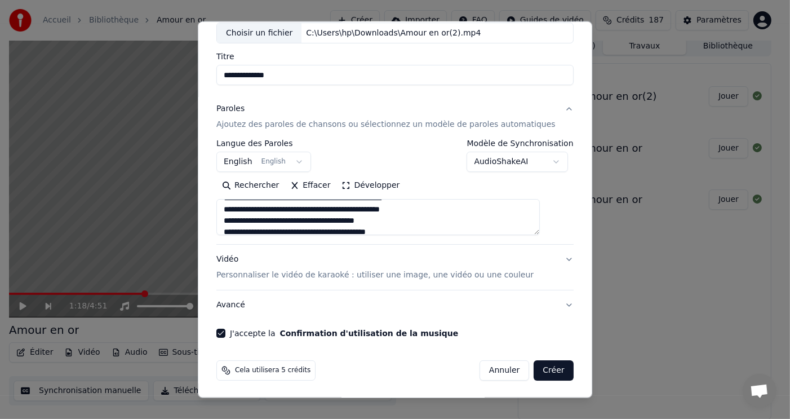
click at [539, 368] on button "Créer" at bounding box center [553, 370] width 39 height 20
select select "**"
type textarea "**********"
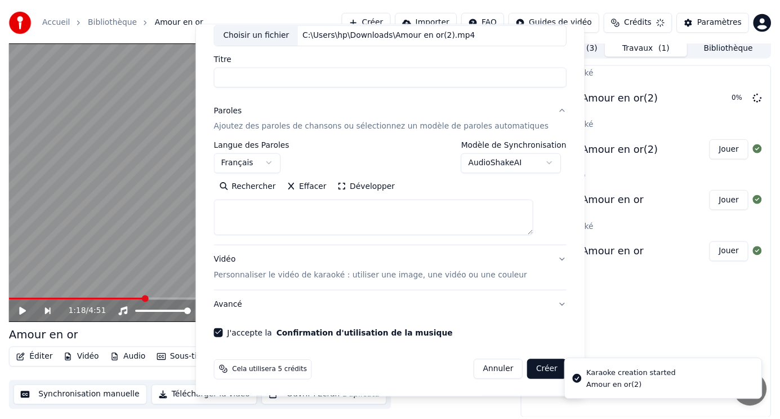
scroll to position [0, 0]
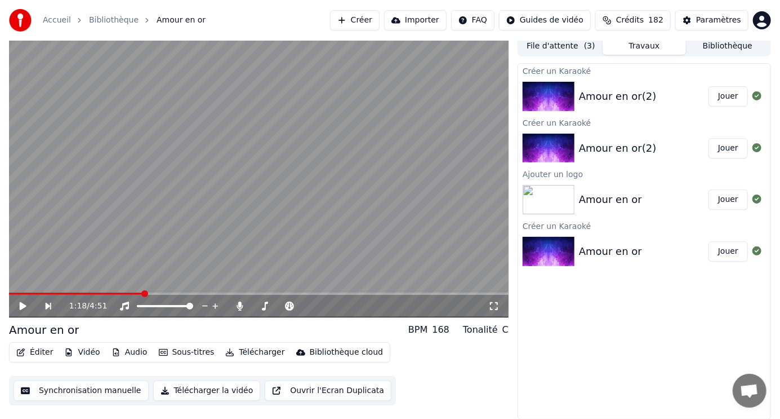
click at [98, 394] on button "Synchronisation manuelle" at bounding box center [81, 390] width 135 height 20
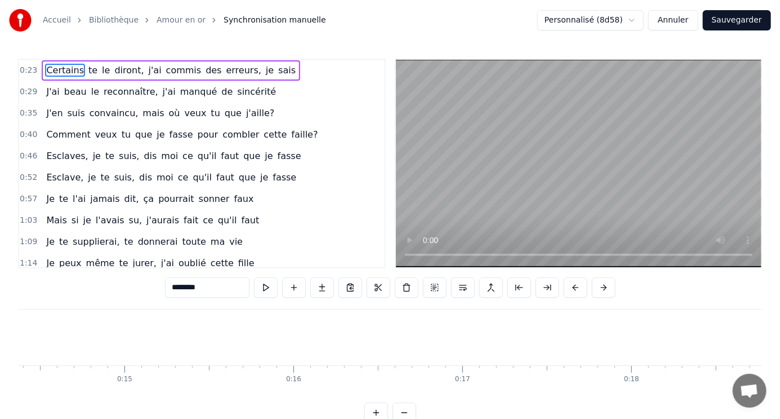
scroll to position [0, 3939]
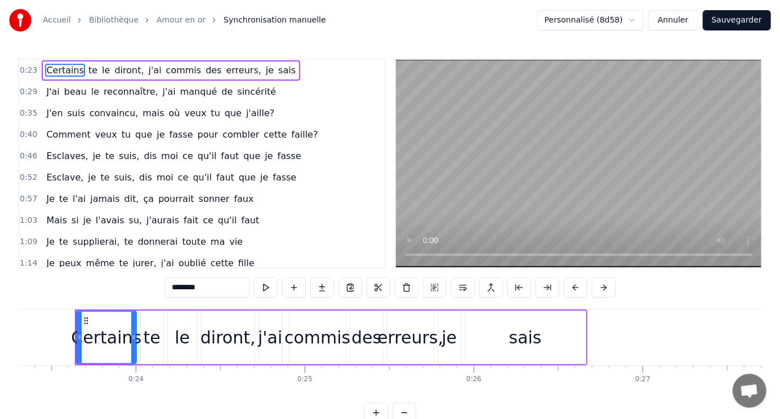
click at [642, 18] on html "Accueil Bibliothèque Amour en or Synchronisation manuelle Personnalisé (8d58) A…" at bounding box center [390, 220] width 780 height 441
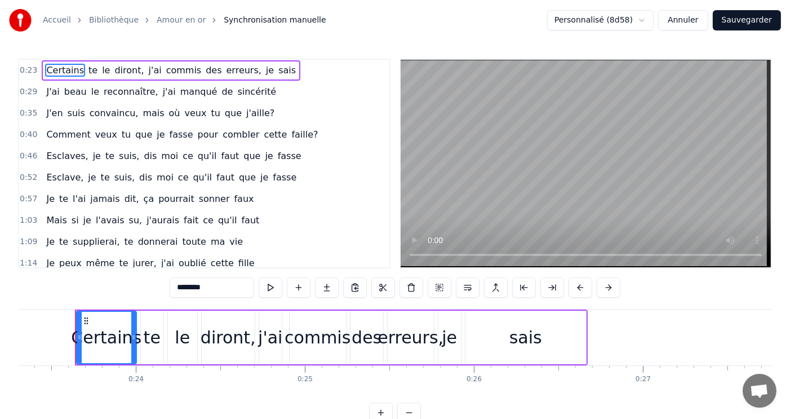
click at [642, 19] on html "Accueil Bibliothèque Amour en or Synchronisation manuelle Personnalisé (8d58) A…" at bounding box center [395, 220] width 790 height 441
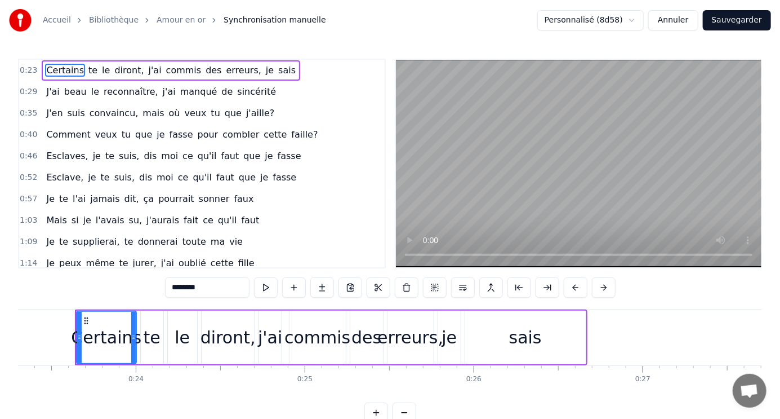
click at [550, 147] on video at bounding box center [579, 163] width 366 height 207
click at [550, 146] on video at bounding box center [579, 163] width 366 height 207
click at [544, 146] on video at bounding box center [579, 163] width 366 height 207
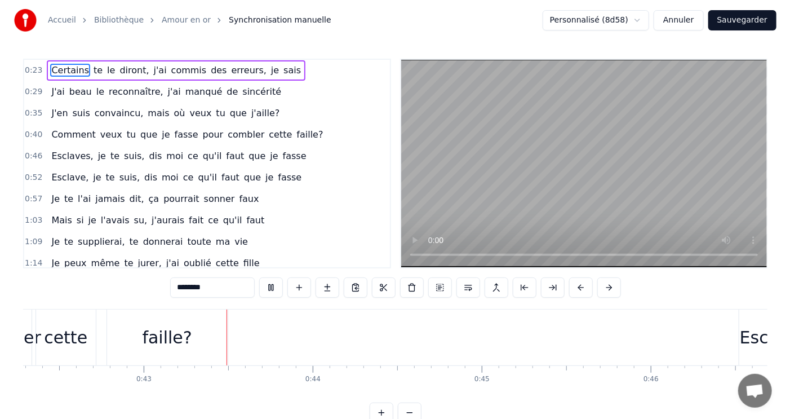
scroll to position [0, 7181]
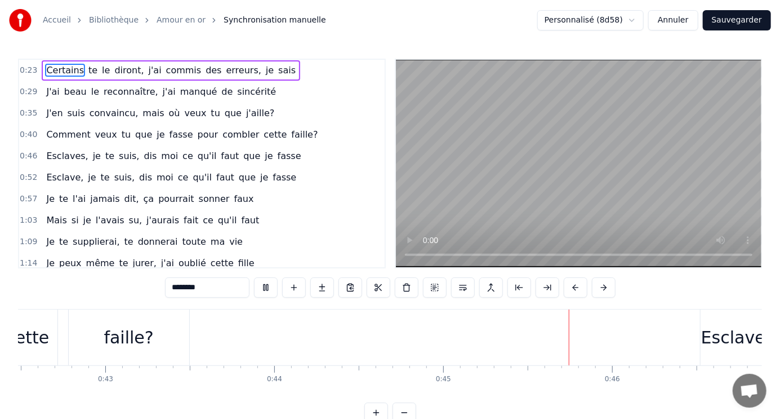
click at [746, 18] on button "Sauvegarder" at bounding box center [737, 20] width 68 height 20
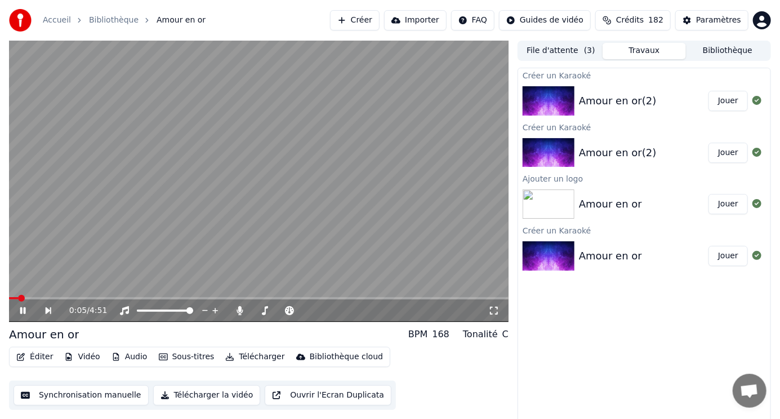
click at [73, 295] on video at bounding box center [259, 181] width 500 height 281
click at [73, 300] on div "0:05 / 4:51" at bounding box center [259, 310] width 500 height 23
click at [78, 297] on span at bounding box center [259, 298] width 500 height 2
click at [24, 312] on icon at bounding box center [30, 310] width 25 height 9
click at [239, 309] on icon at bounding box center [239, 310] width 11 height 9
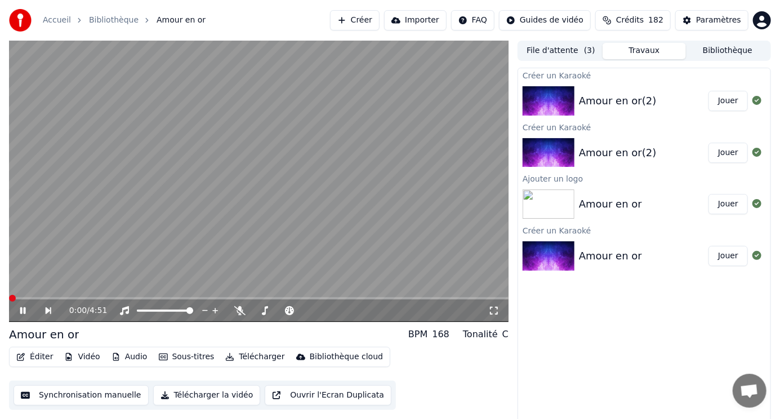
click at [9, 295] on span at bounding box center [12, 298] width 7 height 7
click at [74, 300] on div "0:14 / 4:51" at bounding box center [259, 310] width 500 height 23
click at [77, 298] on span at bounding box center [259, 298] width 500 height 2
click at [260, 356] on button "Télécharger" at bounding box center [255, 357] width 68 height 16
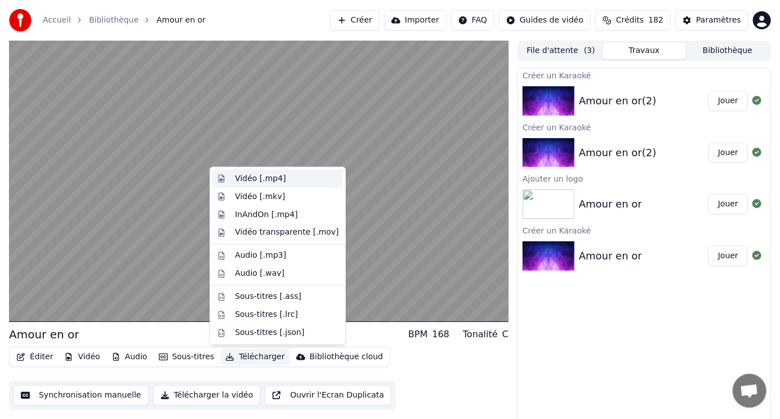
click at [278, 177] on div "Vidéo [.mp4]" at bounding box center [260, 178] width 51 height 11
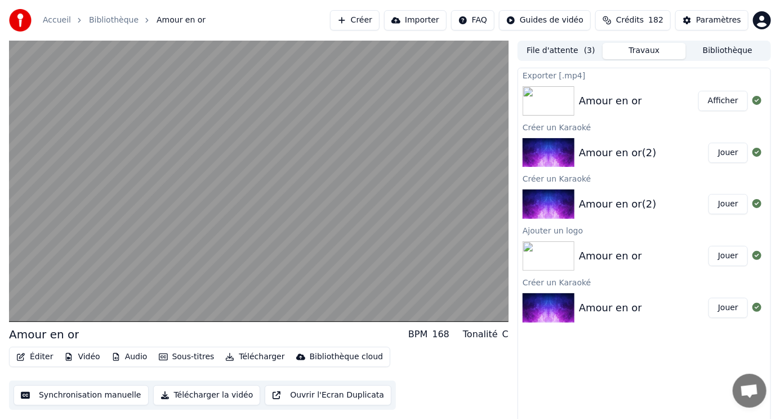
click at [736, 97] on button "Afficher" at bounding box center [724, 101] width 50 height 20
click at [734, 151] on button "Jouer" at bounding box center [728, 153] width 39 height 20
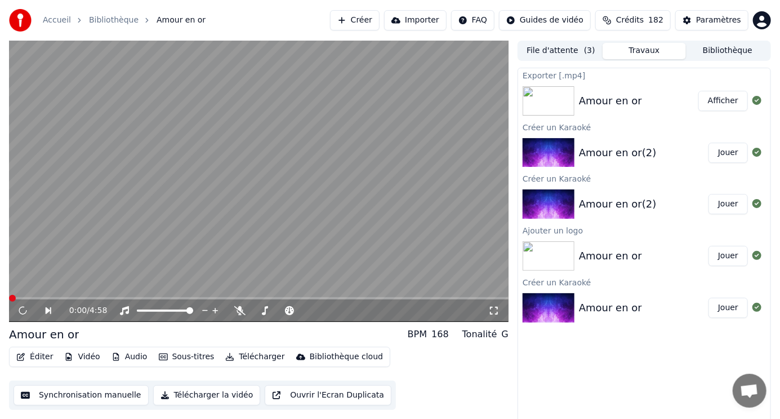
click at [734, 151] on button "Jouer" at bounding box center [728, 153] width 39 height 20
click at [20, 308] on icon at bounding box center [23, 311] width 7 height 8
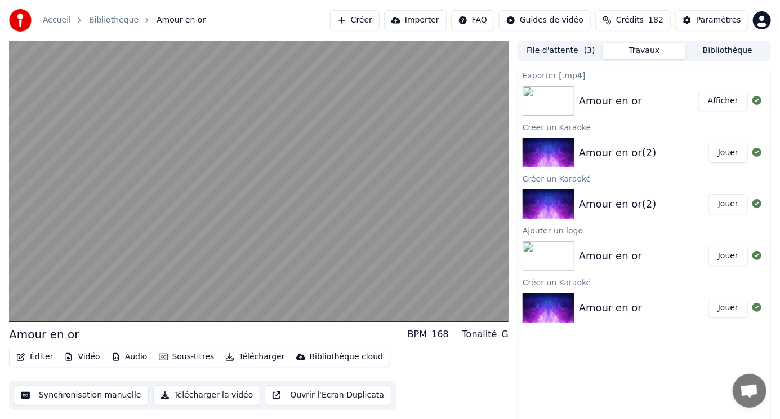
click at [83, 358] on button "Vidéo" at bounding box center [82, 357] width 45 height 16
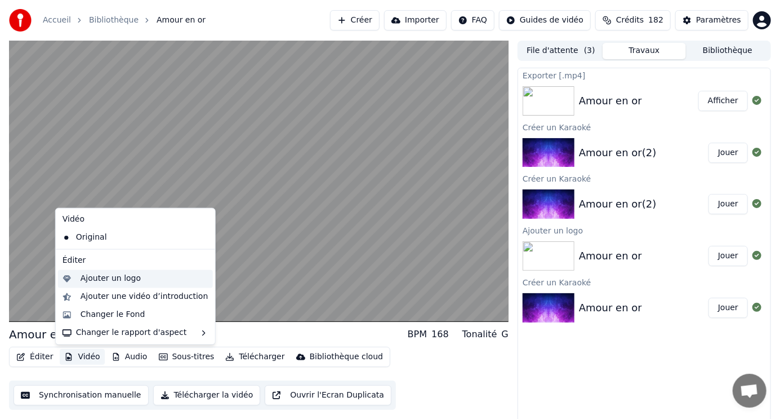
click at [122, 278] on div "Ajouter un logo" at bounding box center [111, 278] width 60 height 11
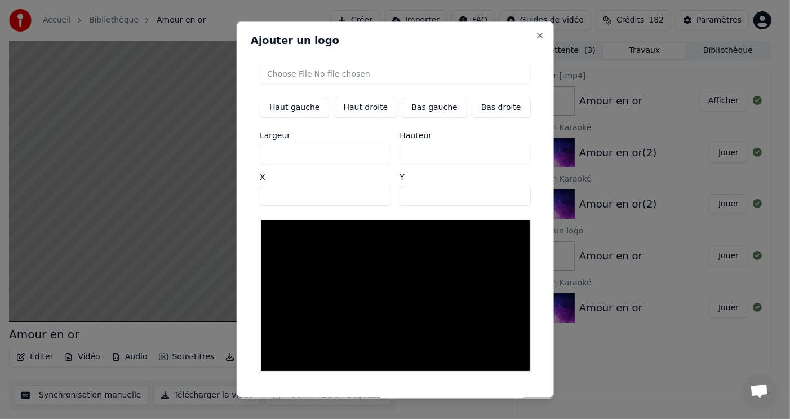
click at [350, 76] on input "file" at bounding box center [395, 73] width 271 height 20
type input "**********"
click at [485, 398] on button "Sauvegarder" at bounding box center [505, 408] width 68 height 20
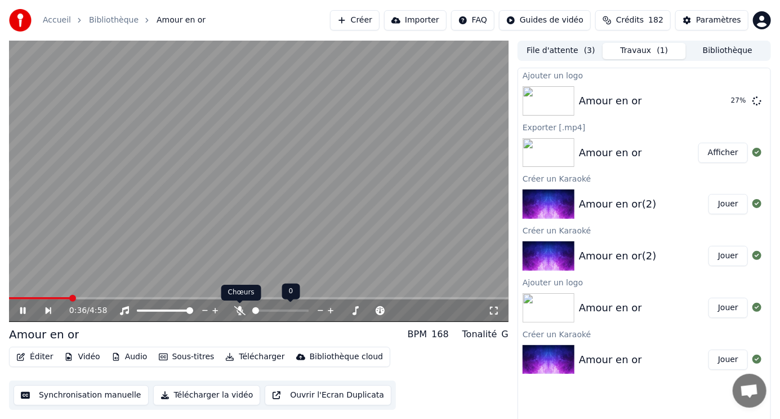
click at [237, 309] on icon at bounding box center [239, 310] width 11 height 9
click at [238, 309] on icon at bounding box center [239, 310] width 11 height 9
click at [727, 252] on button "Jouer" at bounding box center [728, 256] width 39 height 20
click at [88, 297] on span at bounding box center [259, 298] width 500 height 2
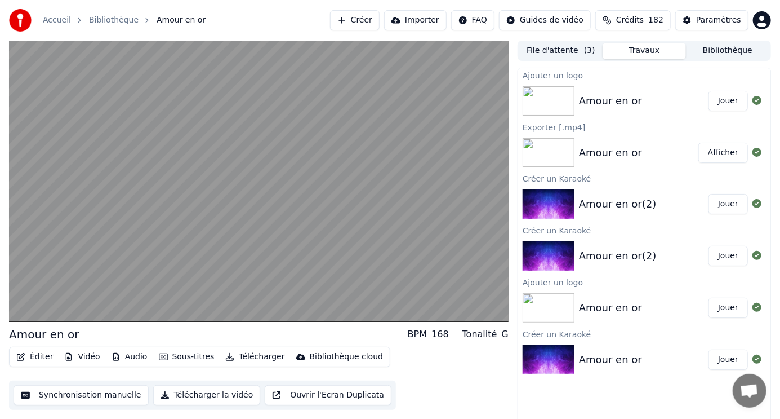
click at [737, 101] on button "Jouer" at bounding box center [728, 101] width 39 height 20
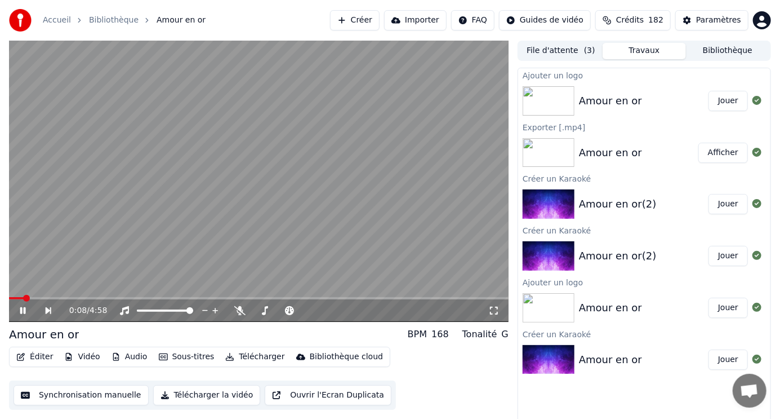
drag, startPoint x: 88, startPoint y: 131, endPoint x: 39, endPoint y: 81, distance: 69.7
click at [39, 81] on video at bounding box center [259, 181] width 500 height 281
click at [93, 126] on video at bounding box center [259, 181] width 500 height 281
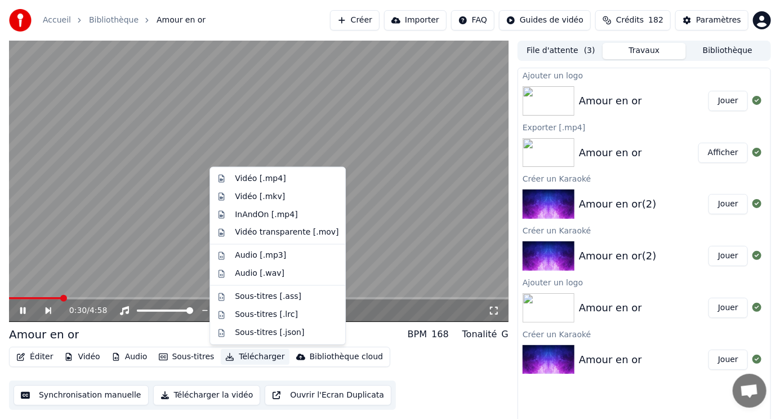
click at [249, 357] on button "Télécharger" at bounding box center [255, 357] width 68 height 16
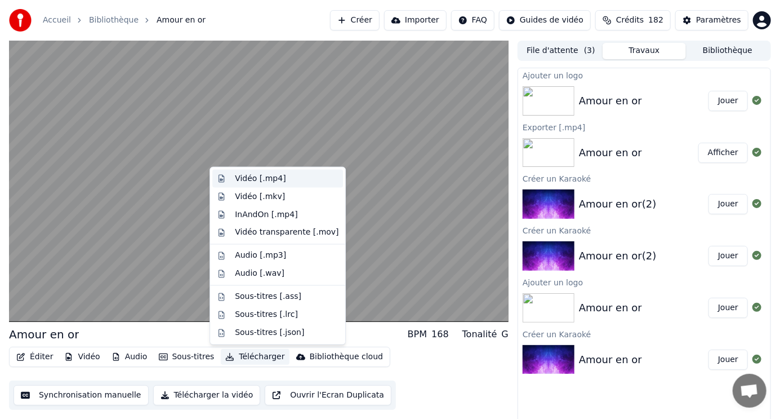
click at [268, 176] on div "Vidéo [.mp4]" at bounding box center [260, 178] width 51 height 11
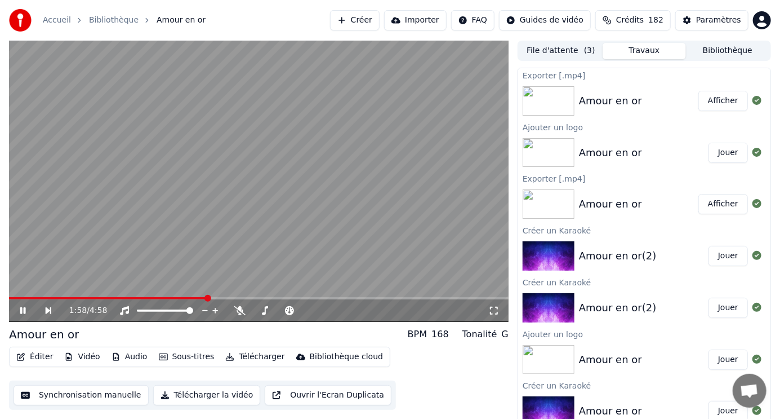
click at [702, 102] on button "Afficher" at bounding box center [724, 101] width 50 height 20
click at [26, 309] on icon at bounding box center [30, 310] width 25 height 9
click at [85, 358] on button "Vidéo" at bounding box center [82, 357] width 45 height 16
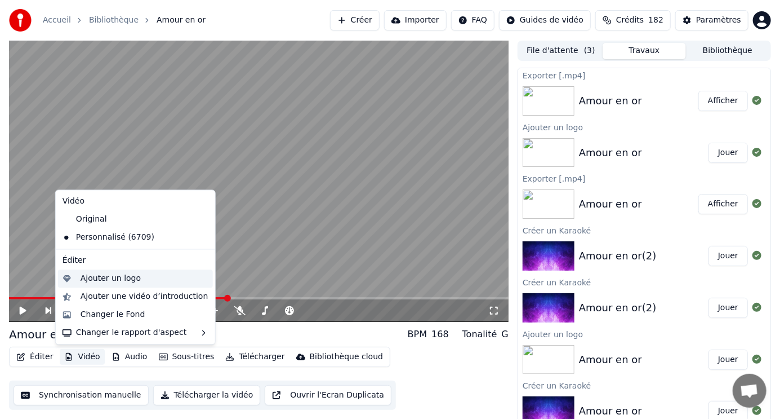
click at [101, 278] on div "Ajouter un logo" at bounding box center [111, 278] width 60 height 11
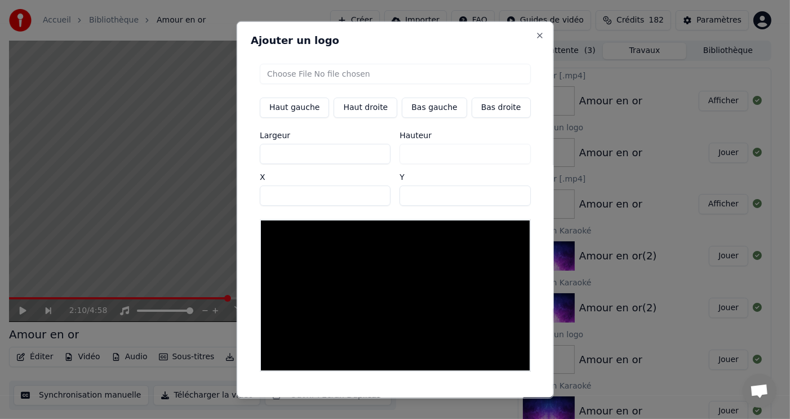
click at [312, 108] on button "Haut gauche" at bounding box center [294, 107] width 69 height 20
click at [313, 108] on button "Haut gauche" at bounding box center [294, 107] width 69 height 20
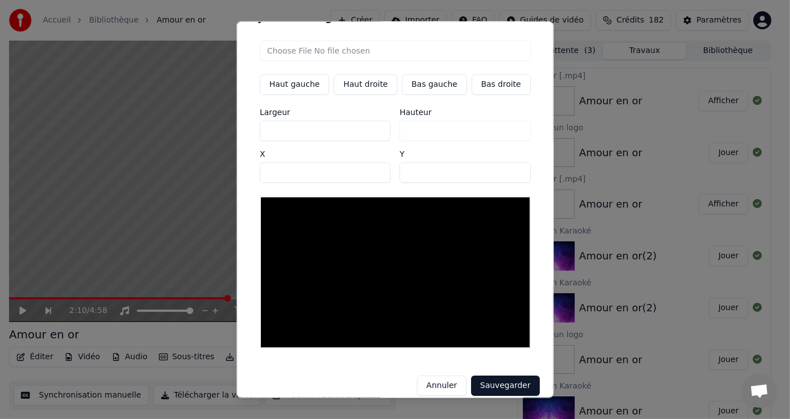
click at [487, 375] on button "Sauvegarder" at bounding box center [505, 385] width 68 height 20
click at [495, 375] on button "Sauvegarder" at bounding box center [505, 385] width 68 height 20
click at [339, 53] on input "file" at bounding box center [395, 50] width 271 height 20
type input "**********"
click at [373, 170] on input "**" at bounding box center [325, 172] width 131 height 20
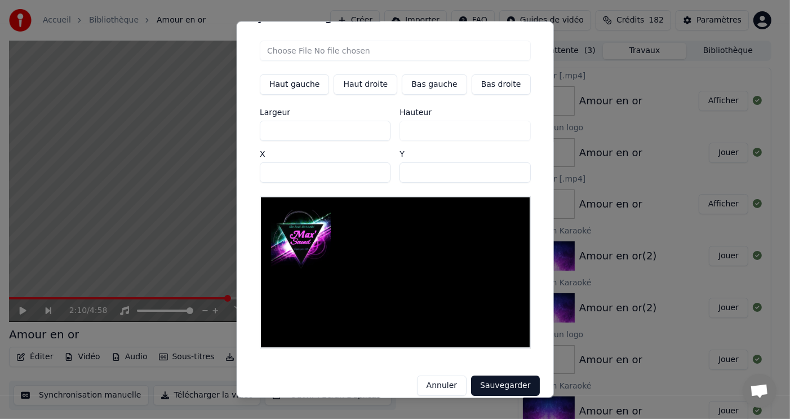
click at [374, 174] on input "**" at bounding box center [325, 172] width 131 height 20
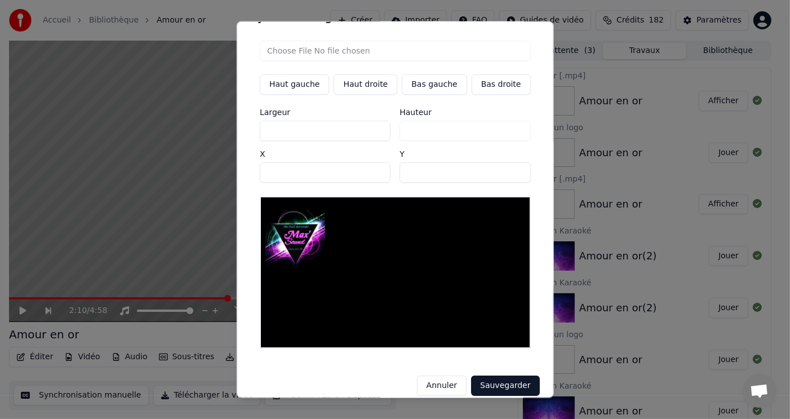
click at [374, 174] on input "**" at bounding box center [325, 172] width 131 height 20
type input "**"
click at [374, 174] on input "**" at bounding box center [325, 172] width 131 height 20
click at [502, 168] on input "**" at bounding box center [464, 172] width 131 height 20
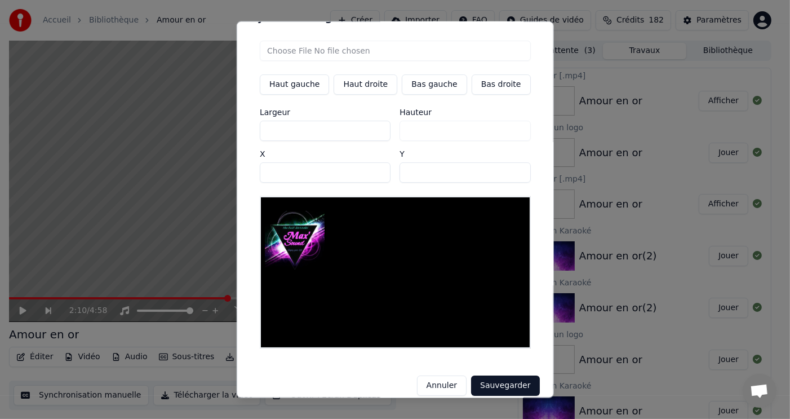
click at [502, 168] on input "**" at bounding box center [464, 172] width 131 height 20
click at [502, 174] on input "**" at bounding box center [464, 172] width 131 height 20
type input "**"
click at [502, 174] on input "**" at bounding box center [464, 172] width 131 height 20
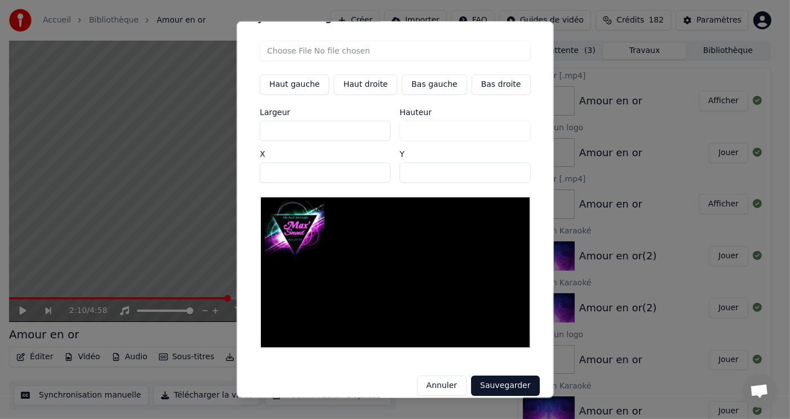
click at [500, 375] on button "Sauvegarder" at bounding box center [505, 385] width 68 height 20
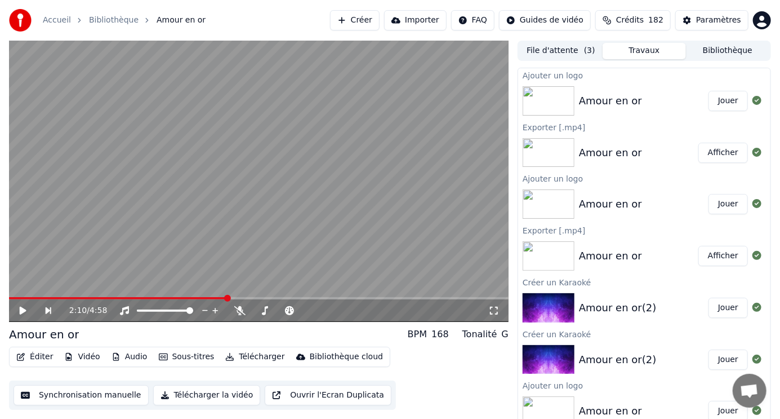
click at [720, 97] on button "Jouer" at bounding box center [728, 101] width 39 height 20
click at [90, 115] on video at bounding box center [259, 181] width 500 height 281
click at [139, 108] on video at bounding box center [259, 181] width 500 height 281
click at [123, 106] on video at bounding box center [259, 181] width 500 height 281
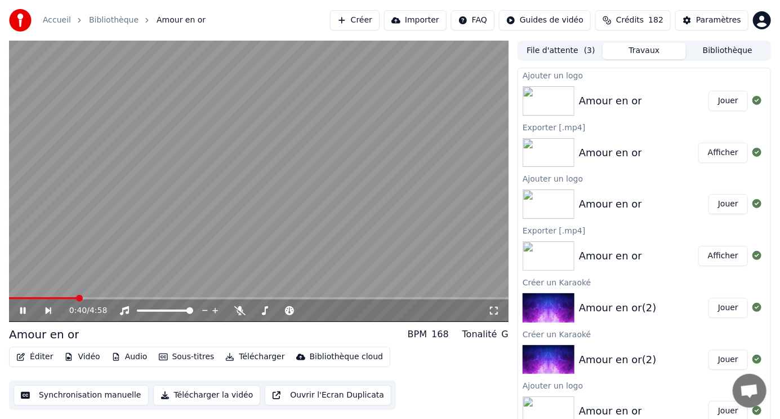
click at [123, 105] on video at bounding box center [259, 181] width 500 height 281
click at [23, 309] on icon at bounding box center [23, 311] width 7 height 8
click at [23, 311] on icon at bounding box center [30, 310] width 25 height 9
click at [705, 153] on button "Afficher" at bounding box center [724, 153] width 50 height 20
click at [380, 21] on button "Créer" at bounding box center [355, 20] width 50 height 20
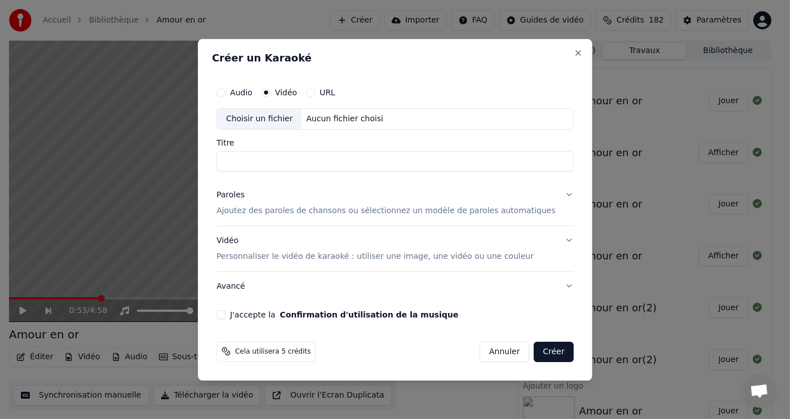
click at [301, 123] on div "Choisir un fichier" at bounding box center [259, 119] width 85 height 20
type input "**********"
click at [279, 206] on p "Ajoutez des paroles de chansons ou sélectionnez un modèle de paroles automatiqu…" at bounding box center [385, 210] width 339 height 11
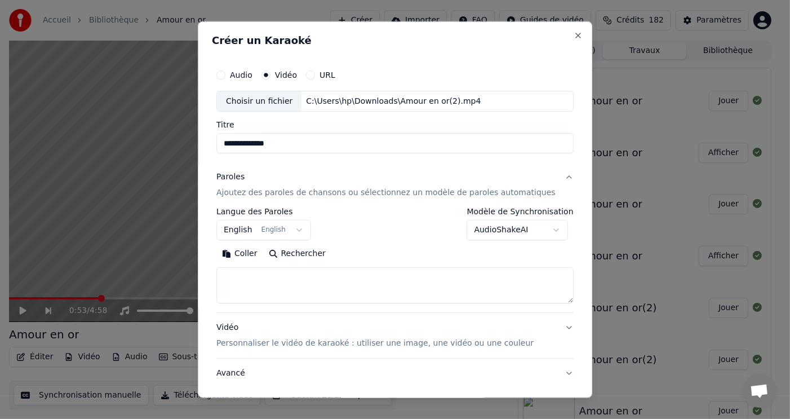
click at [263, 249] on button "Coller" at bounding box center [239, 254] width 47 height 18
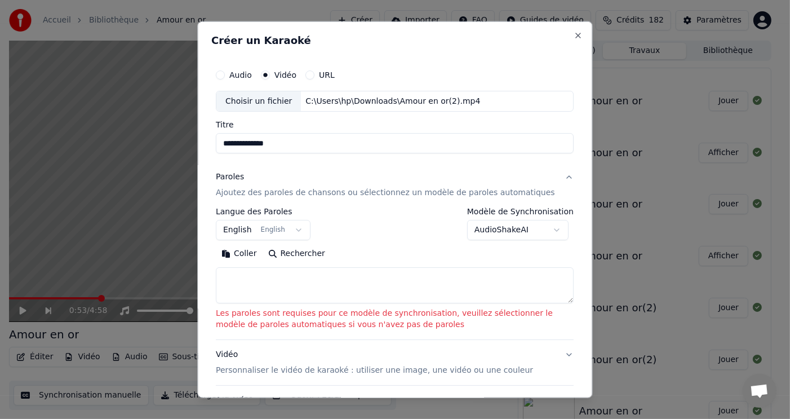
click at [234, 283] on textarea at bounding box center [395, 285] width 358 height 36
click at [238, 251] on button "Coller" at bounding box center [239, 254] width 47 height 18
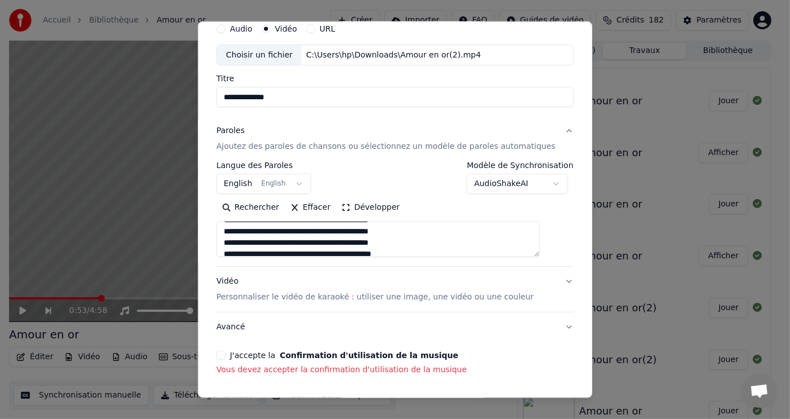
scroll to position [84, 0]
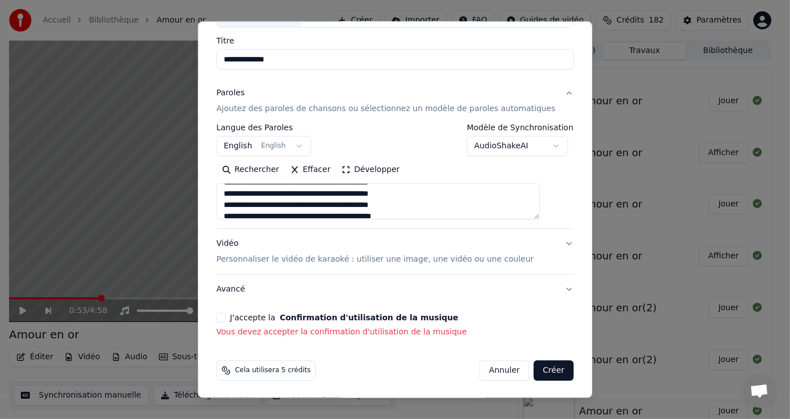
click at [225, 316] on button "J'accepte la Confirmation d'utilisation de la musique" at bounding box center [220, 317] width 9 height 9
type textarea "**********"
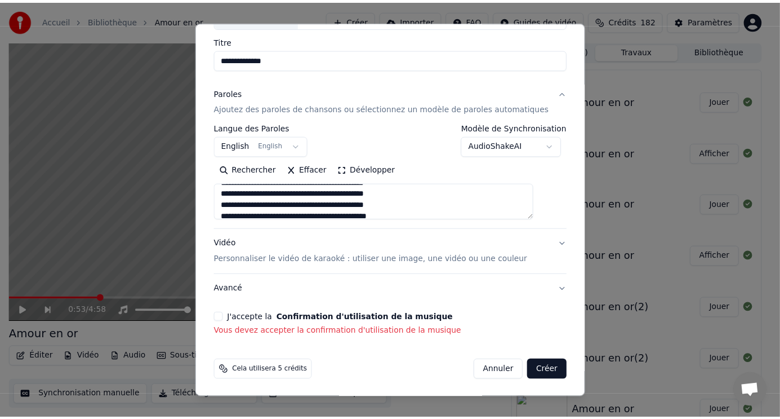
scroll to position [68, 0]
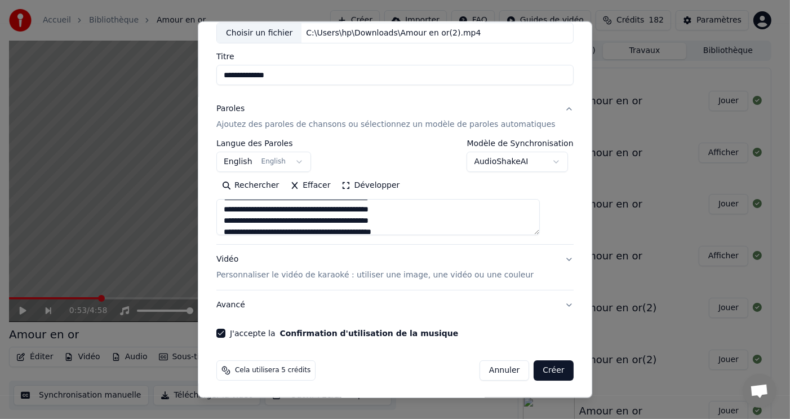
click at [534, 368] on button "Créer" at bounding box center [553, 370] width 39 height 20
select select "**"
type textarea "**********"
select select
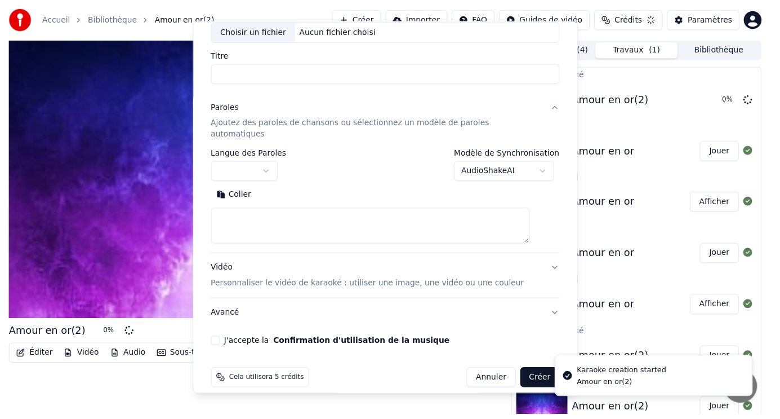
scroll to position [0, 0]
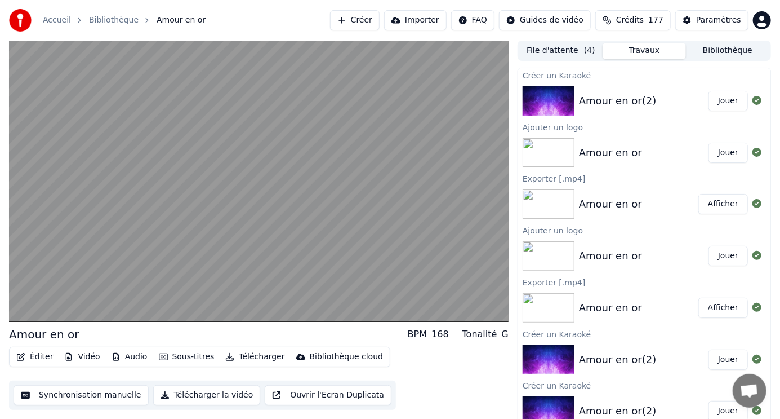
click at [725, 99] on button "Jouer" at bounding box center [728, 101] width 39 height 20
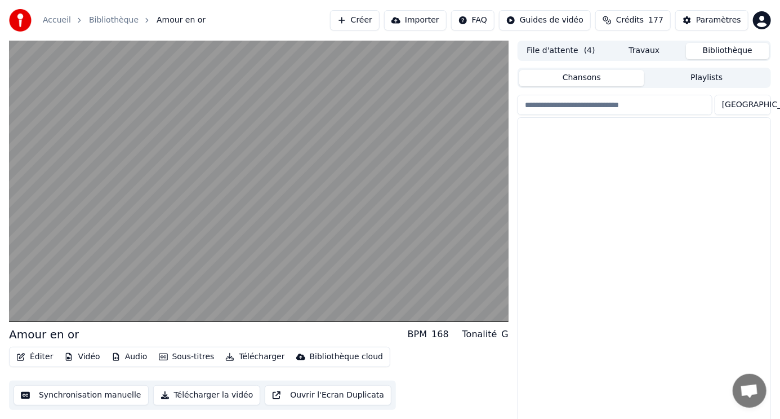
click at [716, 53] on button "Bibliothèque" at bounding box center [727, 51] width 83 height 16
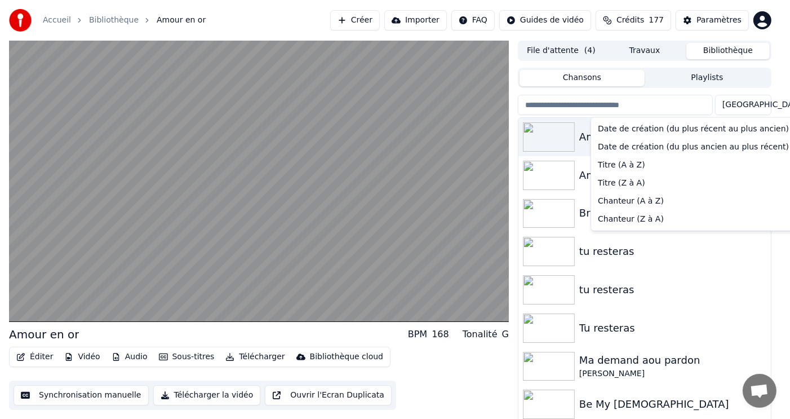
click at [762, 103] on html "Accueil Bibliothèque Amour en or Créer Importer FAQ Guides de vidéo Crédits 177…" at bounding box center [395, 209] width 790 height 419
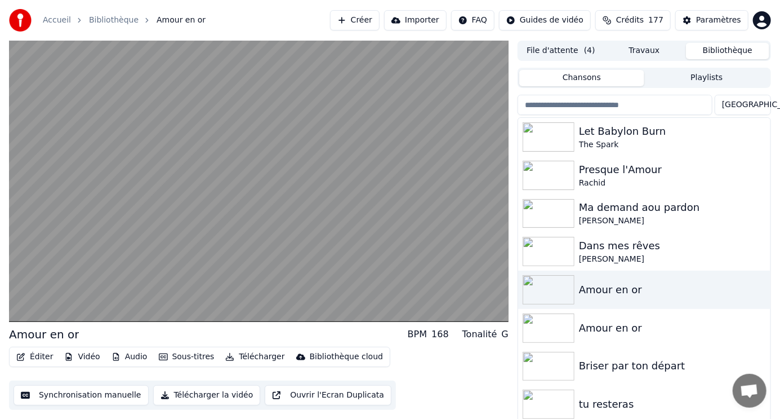
click at [678, 111] on input "search" at bounding box center [615, 105] width 195 height 20
click at [718, 45] on button "Bibliothèque" at bounding box center [727, 51] width 83 height 16
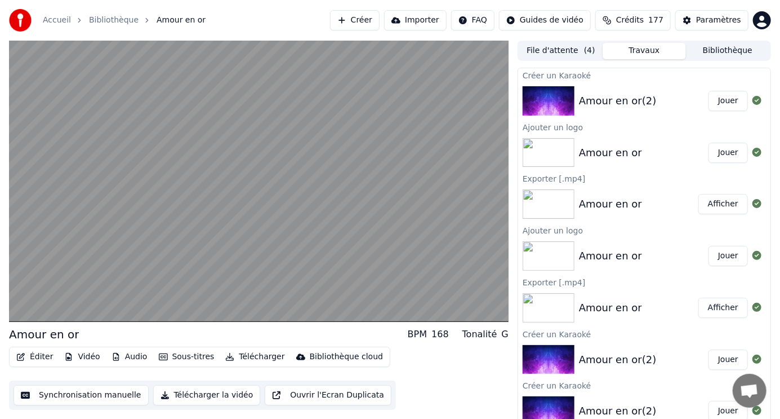
click at [647, 53] on button "Travaux" at bounding box center [644, 51] width 83 height 16
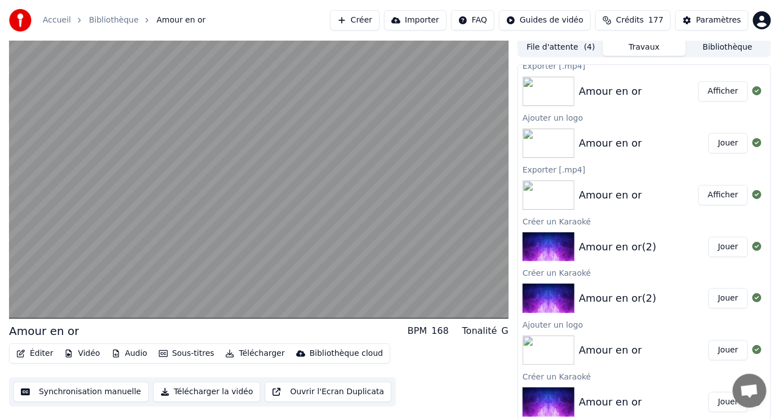
scroll to position [5, 0]
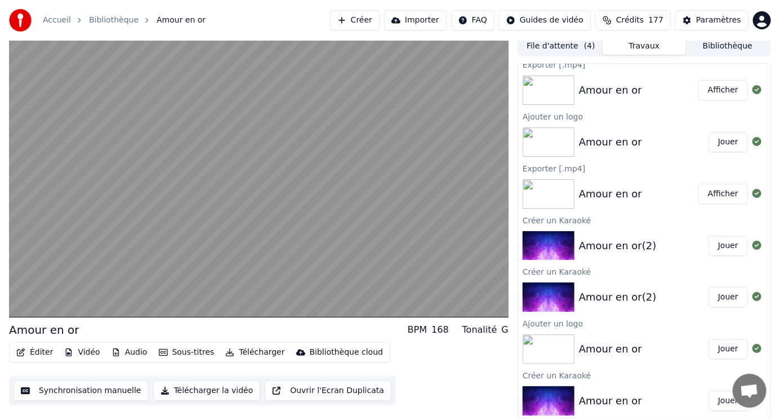
click at [713, 87] on button "Afficher" at bounding box center [724, 90] width 50 height 20
click at [713, 88] on button "Afficher" at bounding box center [724, 90] width 50 height 20
click at [724, 89] on button "Afficher" at bounding box center [724, 90] width 50 height 20
click at [706, 190] on button "Afficher" at bounding box center [724, 194] width 50 height 20
click at [710, 185] on button "Afficher" at bounding box center [724, 194] width 50 height 20
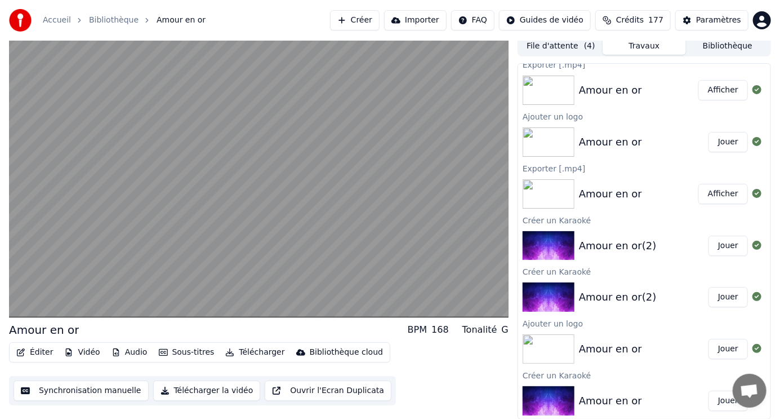
click at [712, 192] on button "Afficher" at bounding box center [724, 194] width 50 height 20
click at [711, 90] on button "Afficher" at bounding box center [724, 90] width 50 height 20
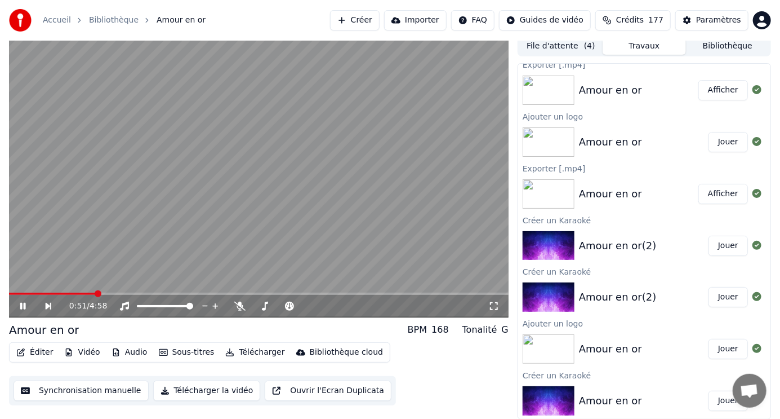
click at [21, 305] on icon at bounding box center [23, 306] width 6 height 7
